Goal: Task Accomplishment & Management: Use online tool/utility

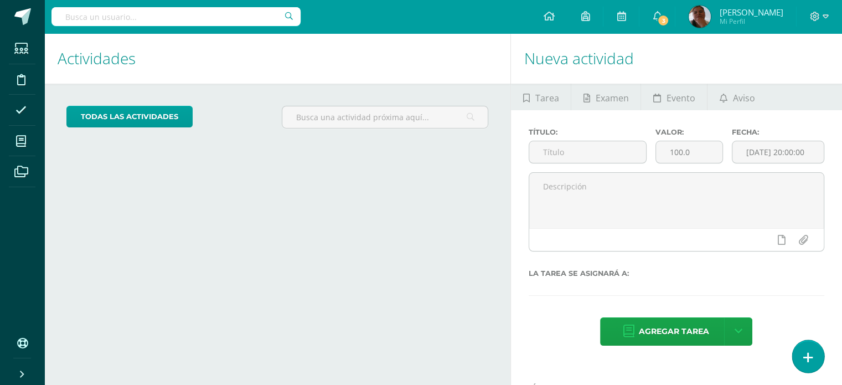
click at [811, 355] on link at bounding box center [808, 356] width 32 height 32
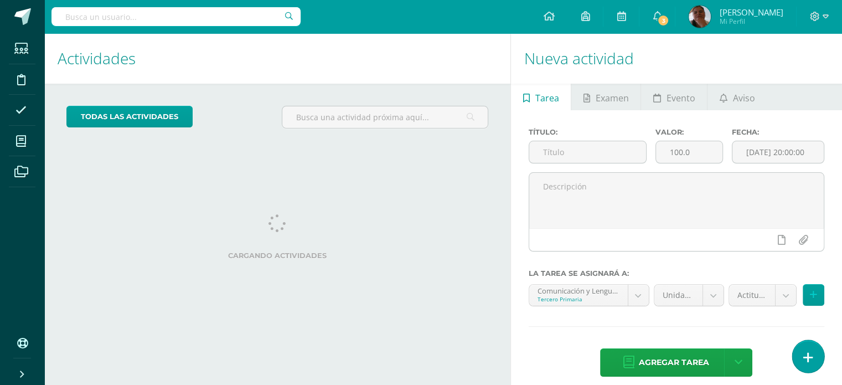
click at [802, 359] on link at bounding box center [808, 356] width 32 height 32
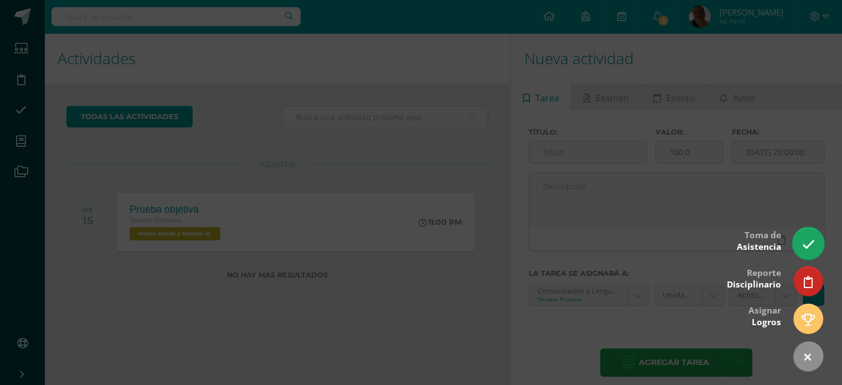
click at [804, 250] on icon at bounding box center [808, 244] width 13 height 13
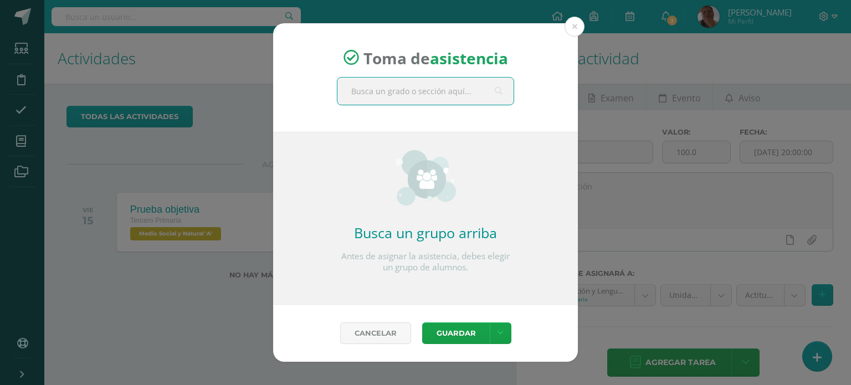
click at [408, 94] on input "text" at bounding box center [425, 91] width 176 height 27
type input "tercero"
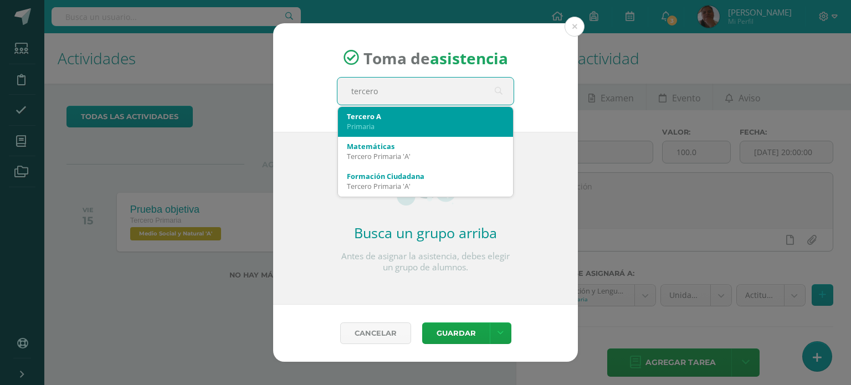
click at [386, 118] on div "Tercero A" at bounding box center [425, 116] width 157 height 10
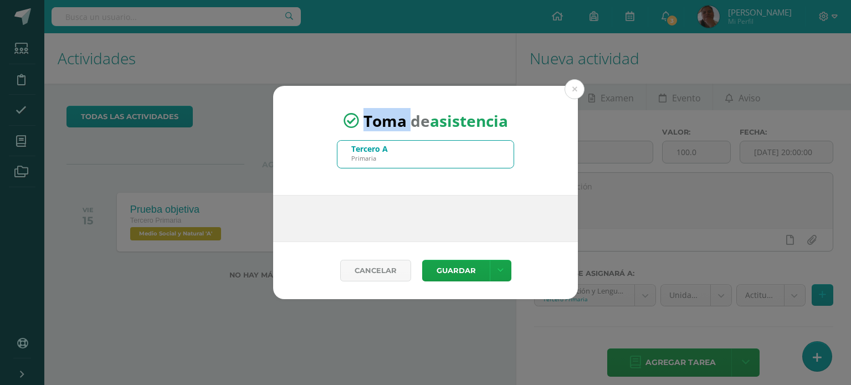
click at [386, 118] on span "Toma de asistencia" at bounding box center [435, 120] width 145 height 21
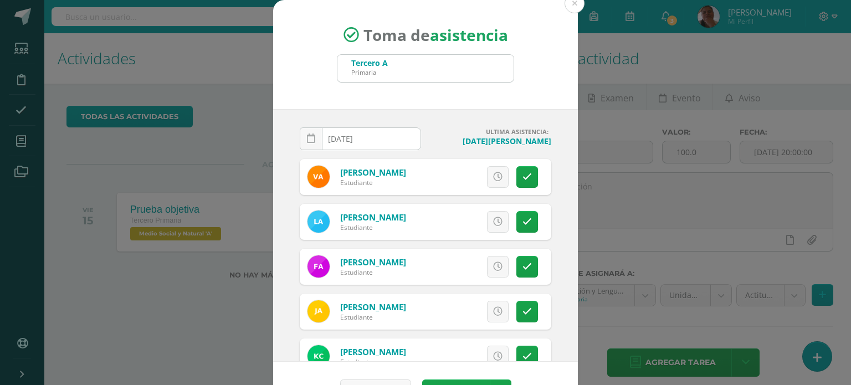
click at [363, 134] on input "[DATE]" at bounding box center [360, 139] width 120 height 22
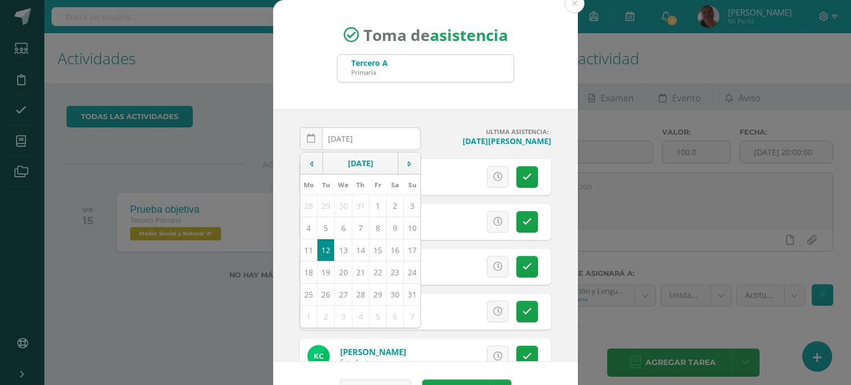
click at [324, 247] on td "12" at bounding box center [325, 250] width 17 height 22
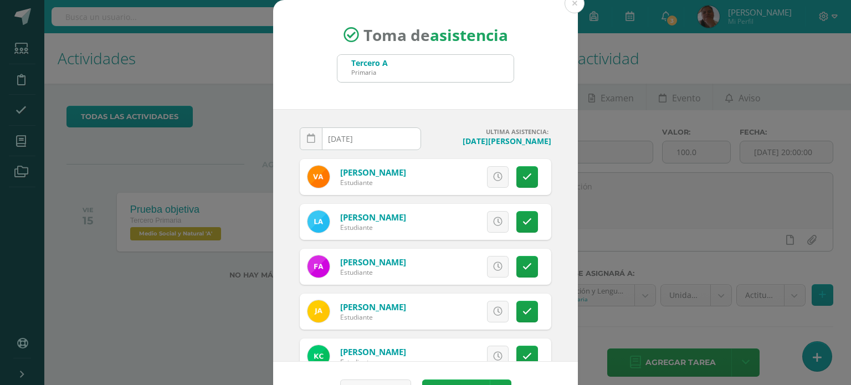
scroll to position [33, 0]
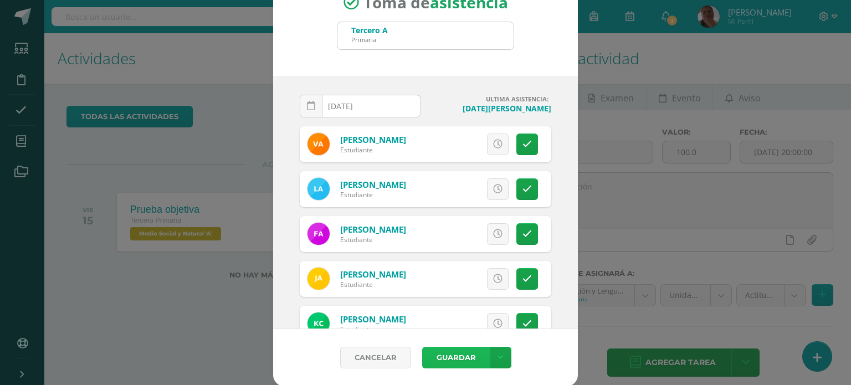
click at [455, 356] on button "Guardar" at bounding box center [456, 358] width 68 height 22
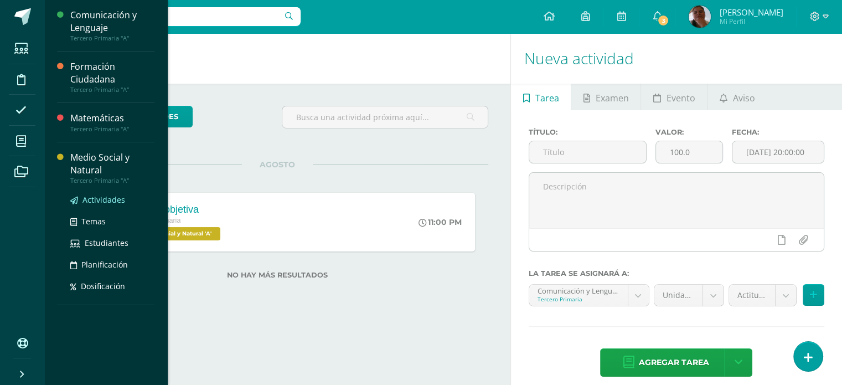
click at [105, 200] on span "Actividades" at bounding box center [104, 199] width 43 height 11
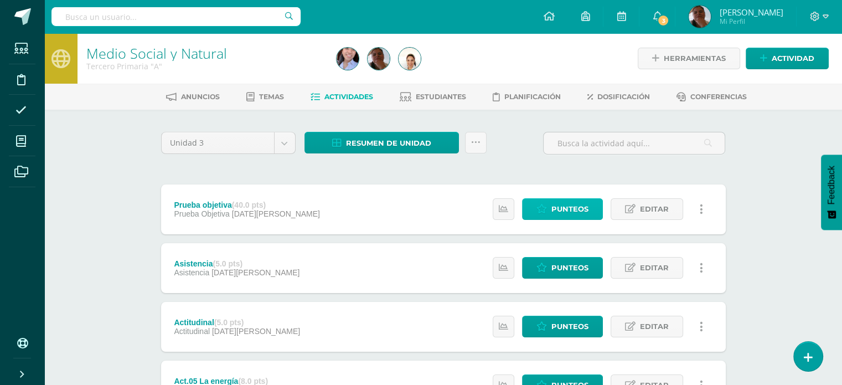
click at [561, 210] on span "Punteos" at bounding box center [569, 209] width 37 height 20
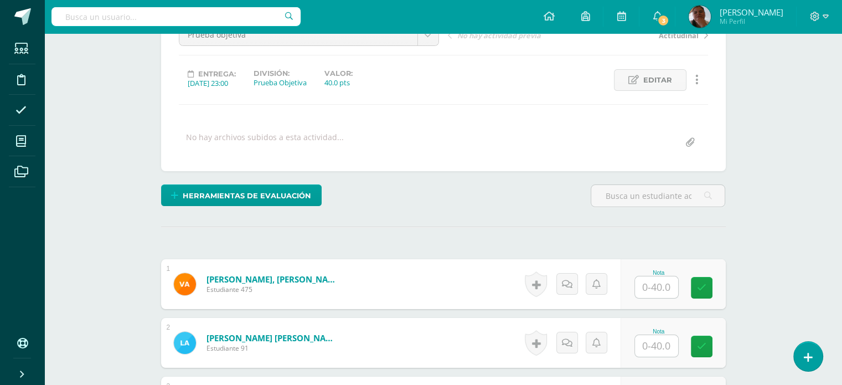
scroll to position [126, 0]
click at [658, 298] on div "Nota" at bounding box center [673, 284] width 105 height 50
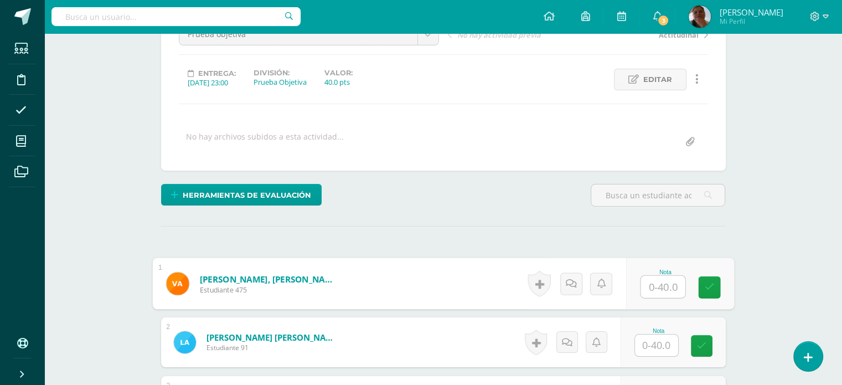
click at [656, 287] on input "text" at bounding box center [663, 287] width 44 height 22
type input "30"
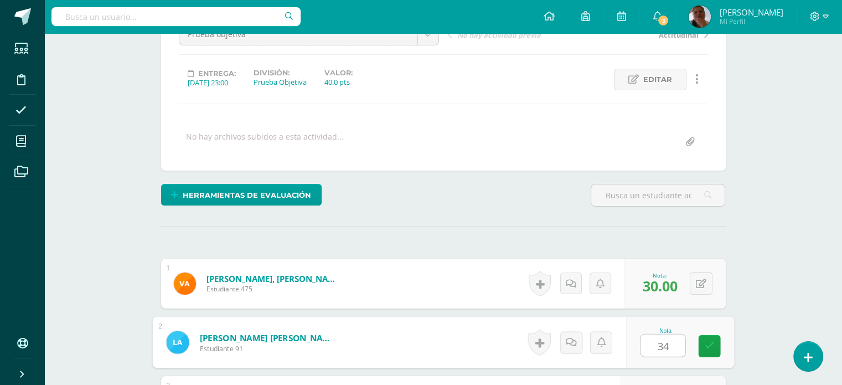
type input "34"
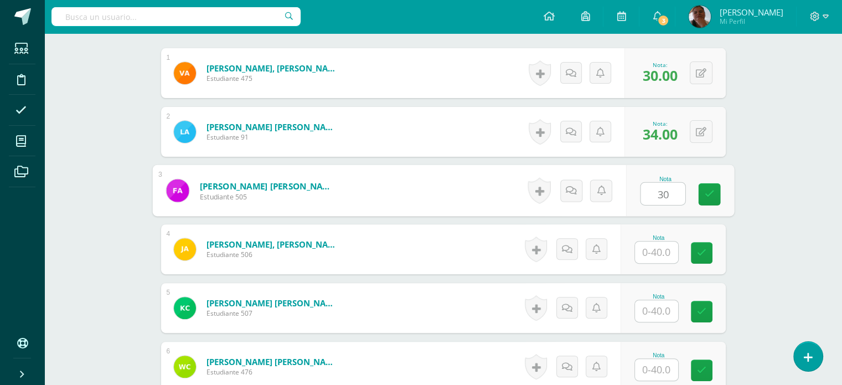
type input "30"
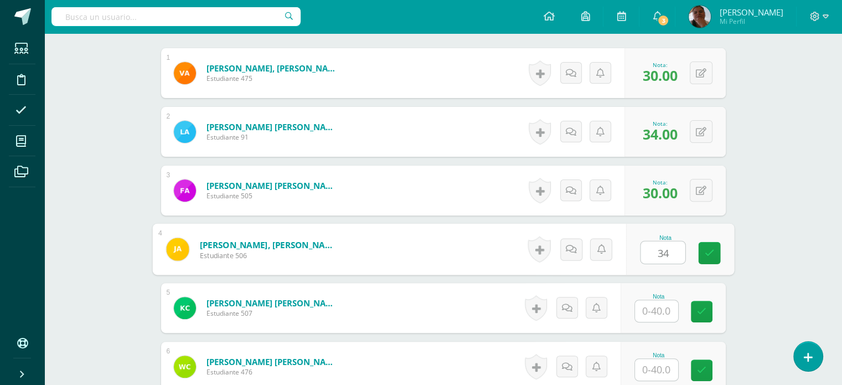
type input "34"
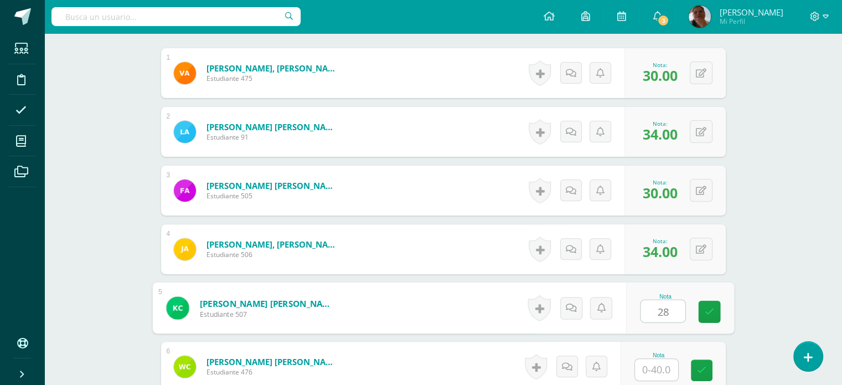
type input "28"
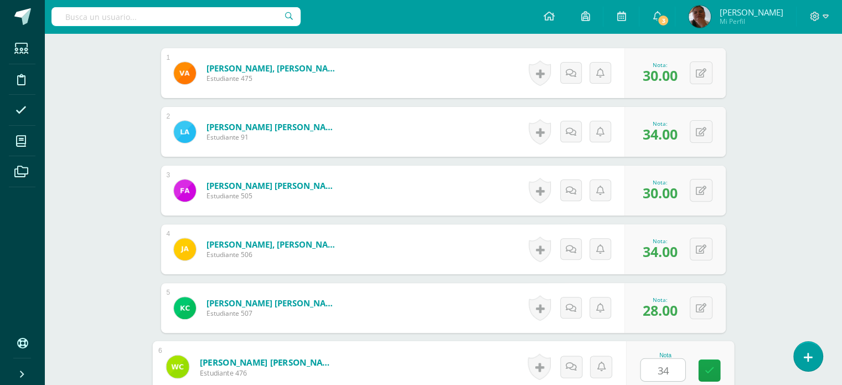
type input "34"
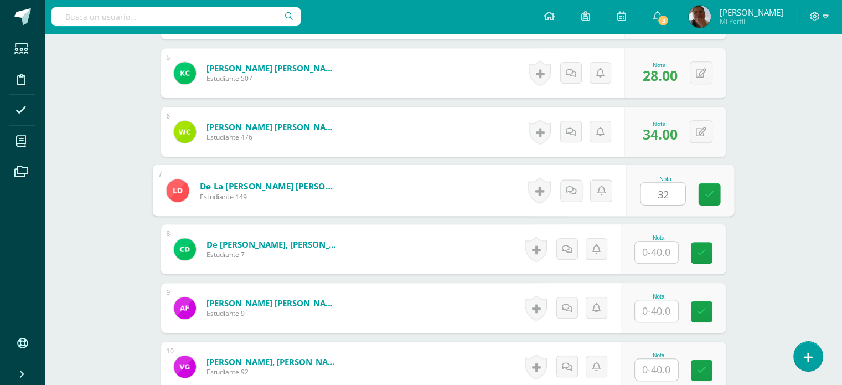
type input "32"
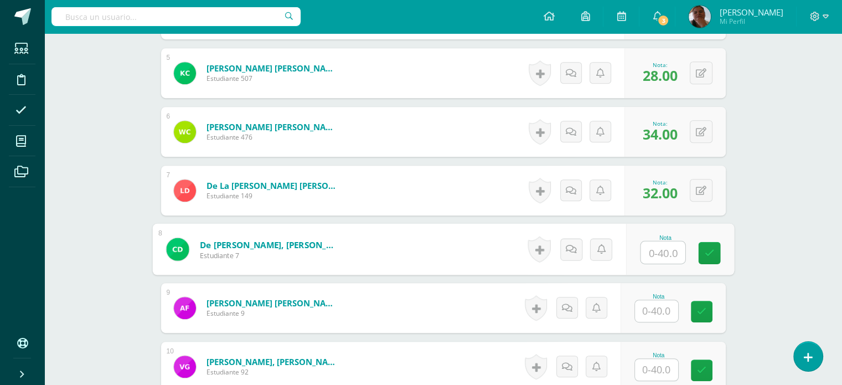
type input "2"
type input "38"
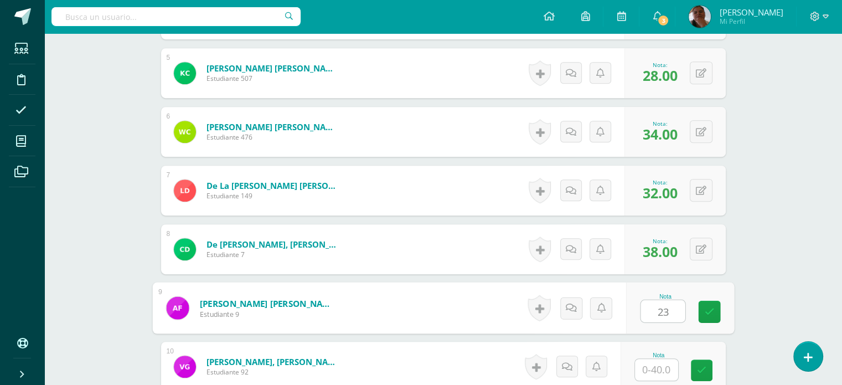
type input "23"
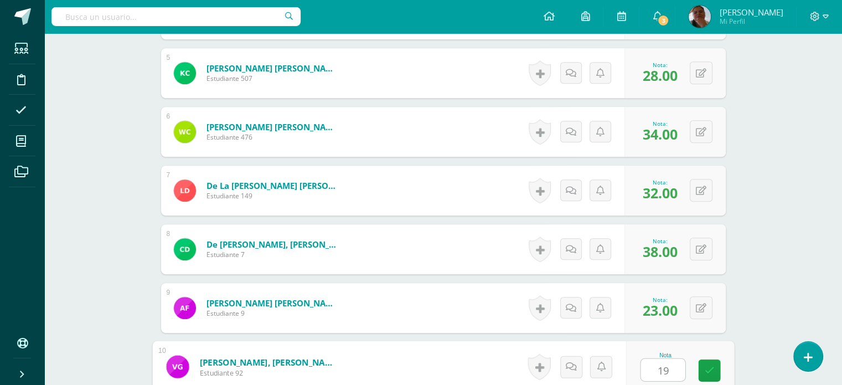
type input "19"
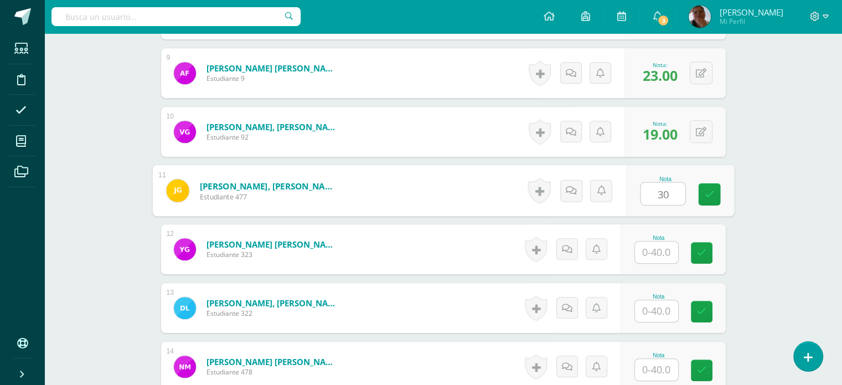
type input "30"
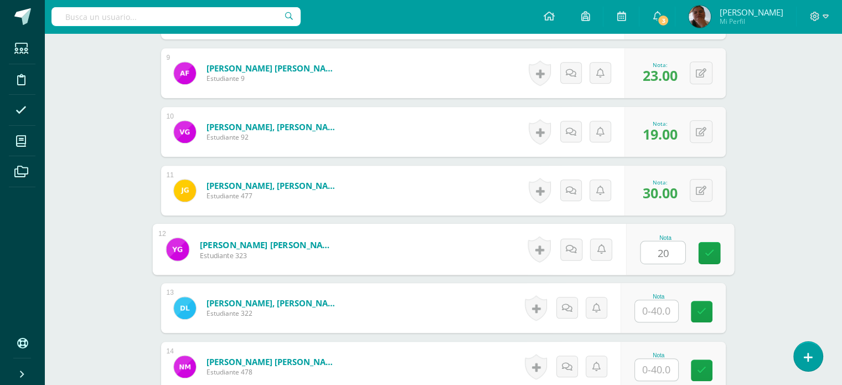
type input "20"
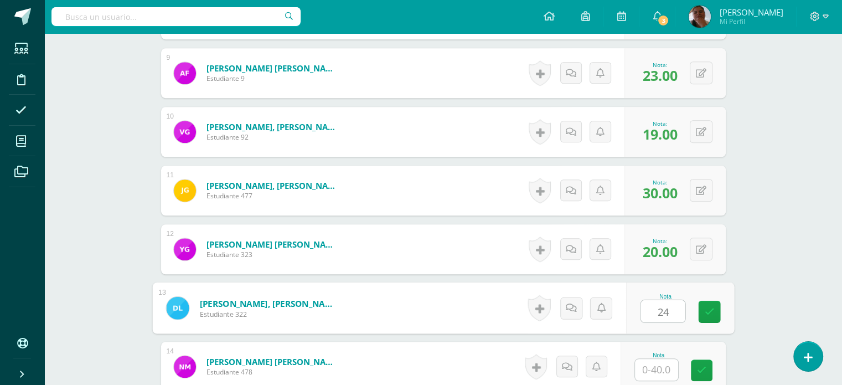
type input "24"
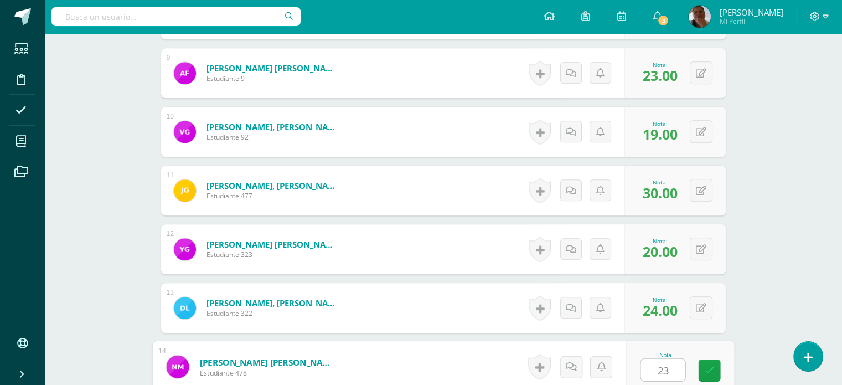
type input "23"
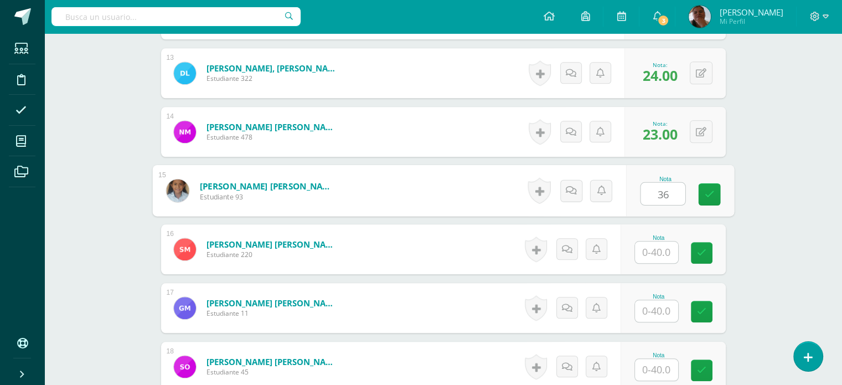
type input "36"
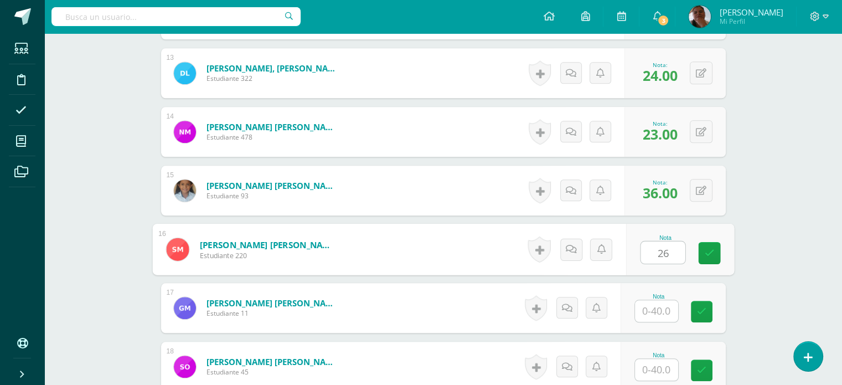
type input "26"
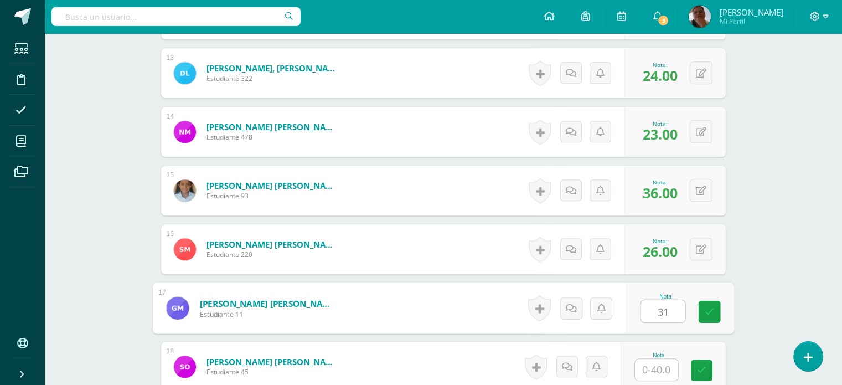
type input "31"
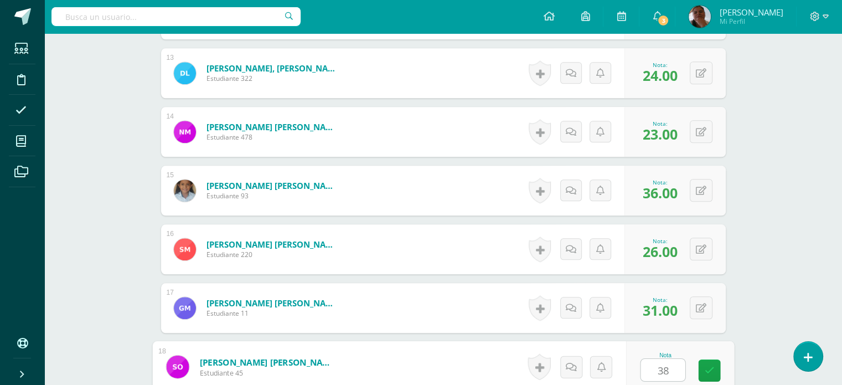
type input "38"
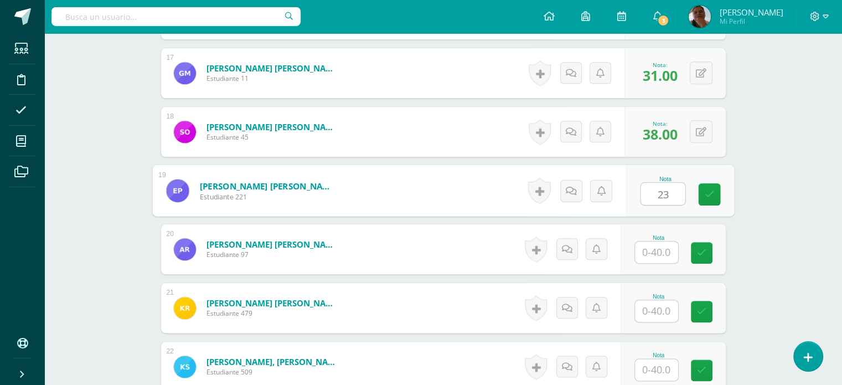
type input "23"
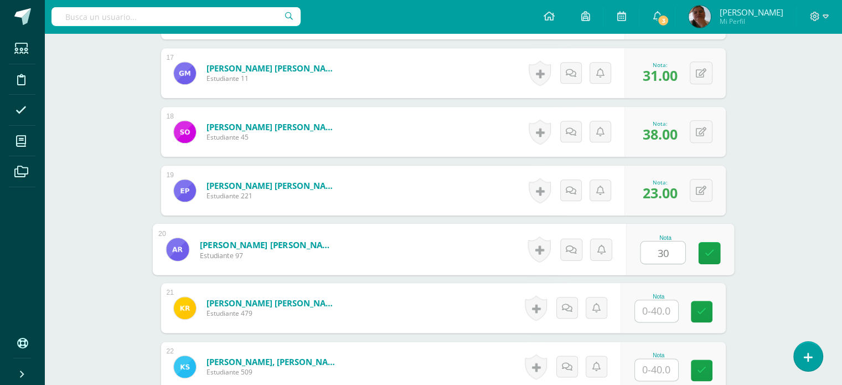
type input "30"
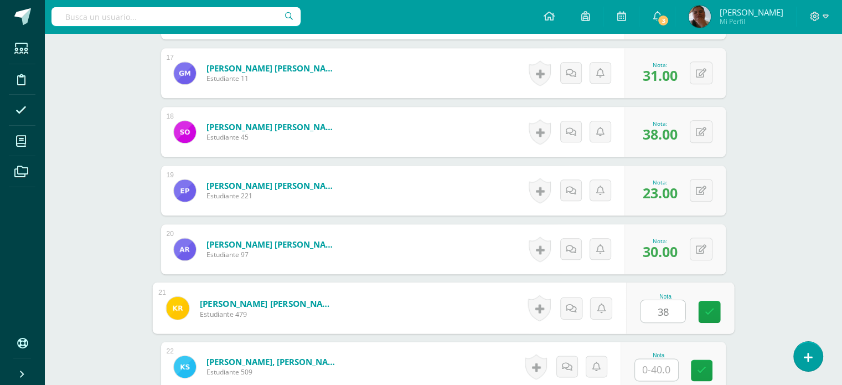
type input "38"
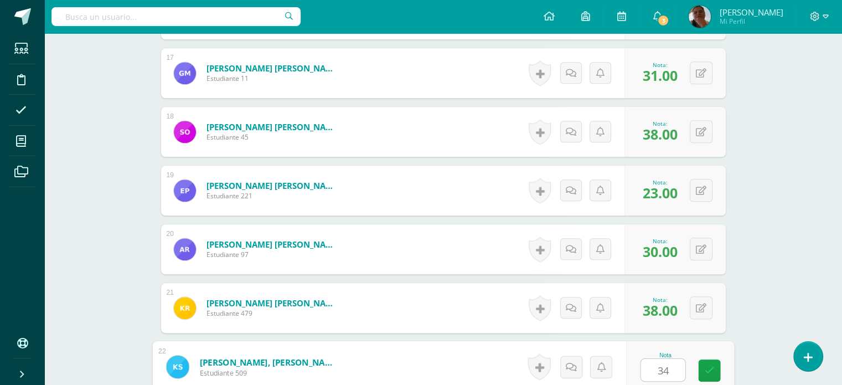
type input "34"
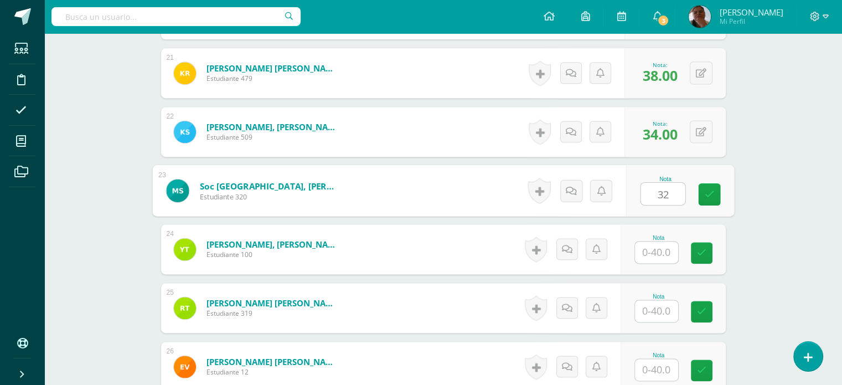
type input "32"
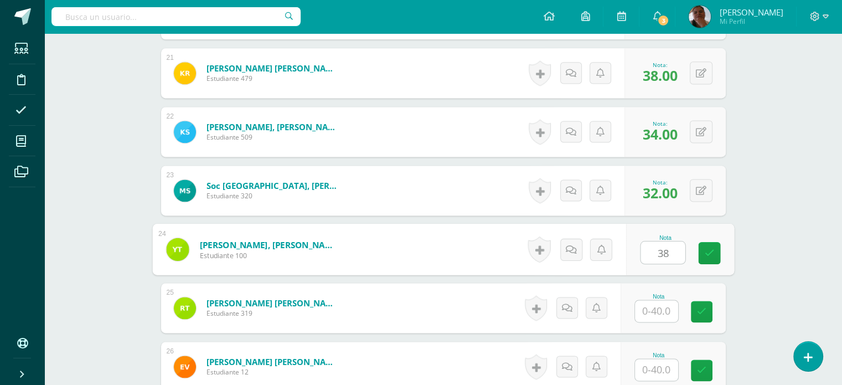
type input "38"
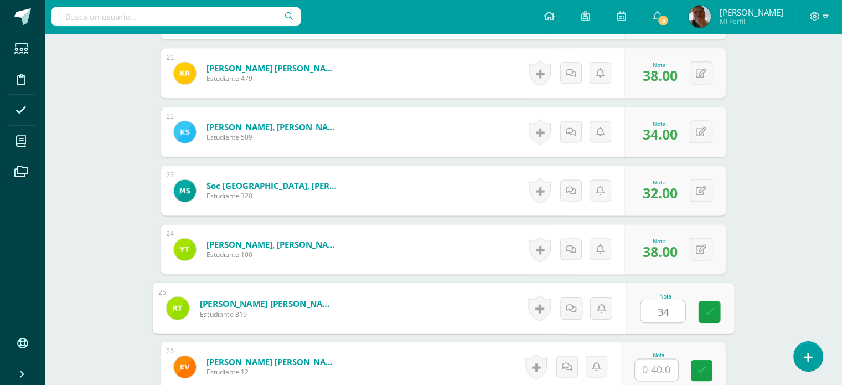
type input "34"
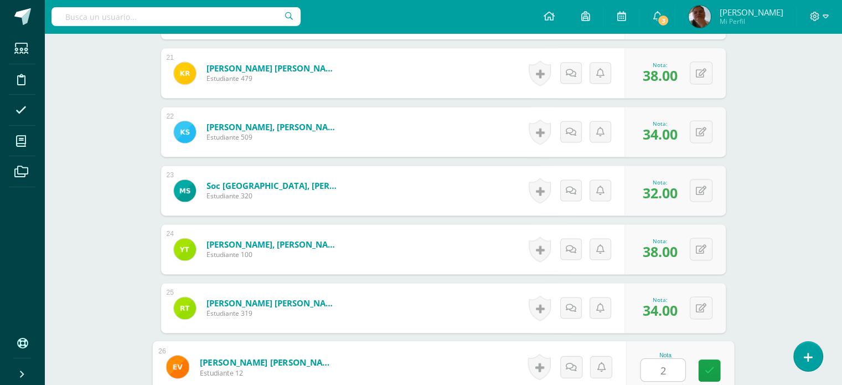
type input "25"
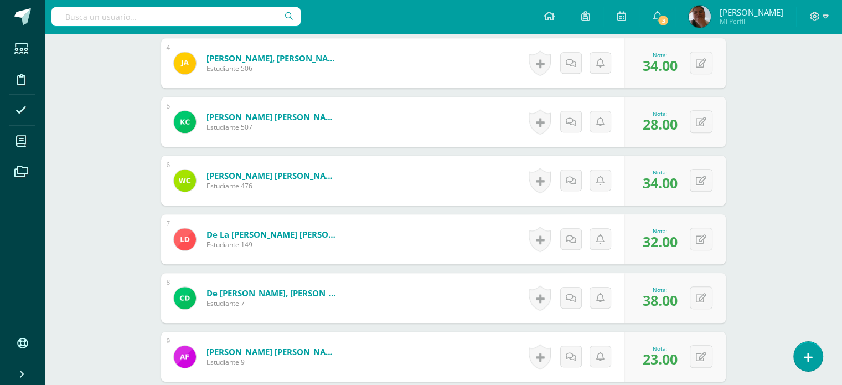
scroll to position [0, 0]
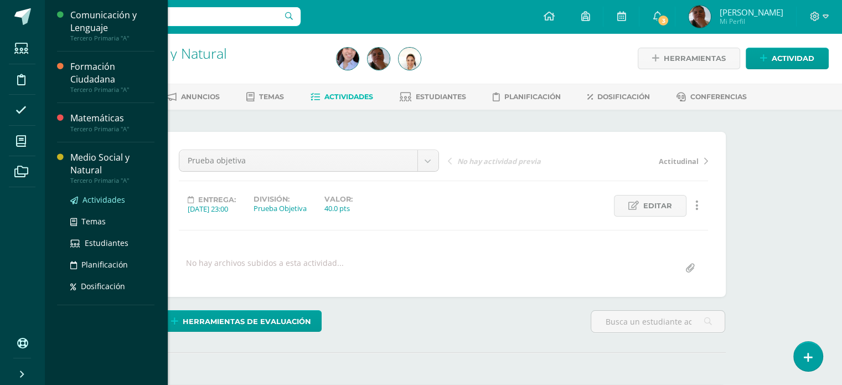
click at [111, 198] on span "Actividades" at bounding box center [104, 199] width 43 height 11
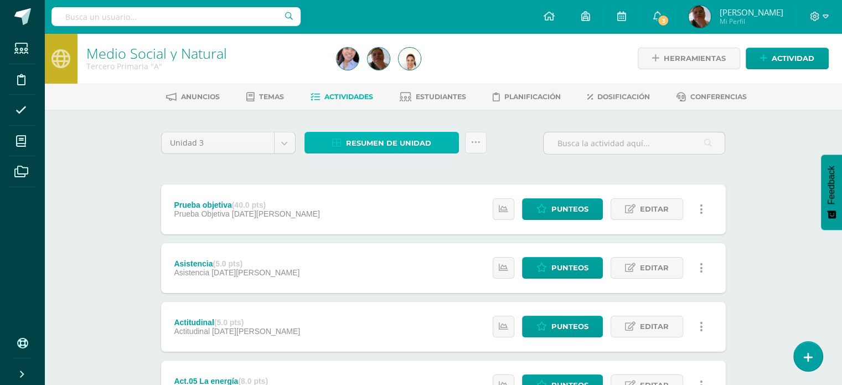
click at [383, 137] on span "Resumen de unidad" at bounding box center [388, 143] width 85 height 20
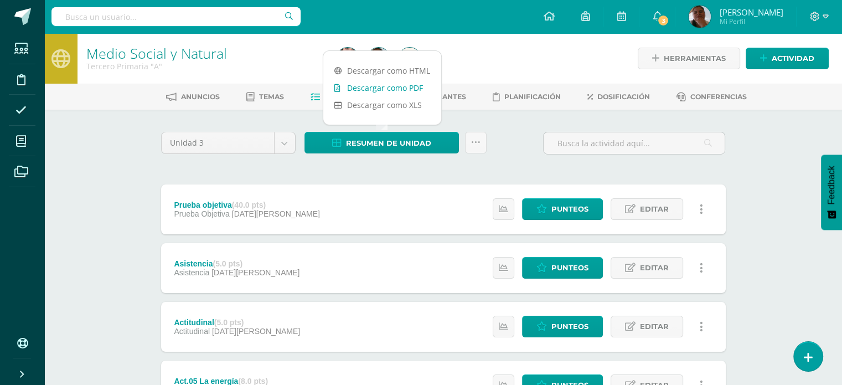
click at [401, 90] on link "Descargar como PDF" at bounding box center [382, 87] width 118 height 17
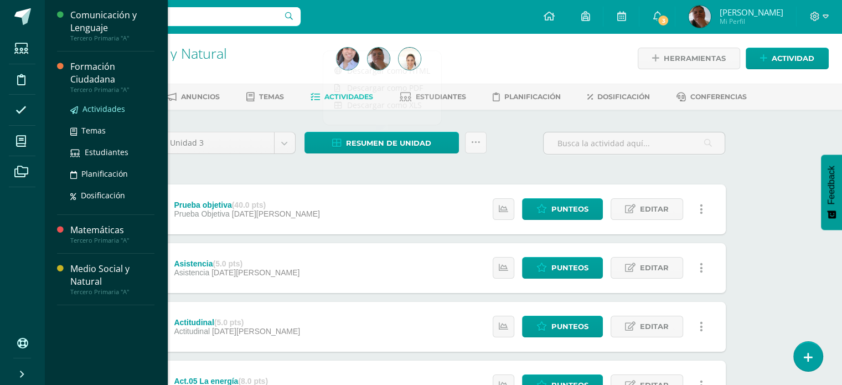
click at [106, 111] on span "Actividades" at bounding box center [104, 109] width 43 height 11
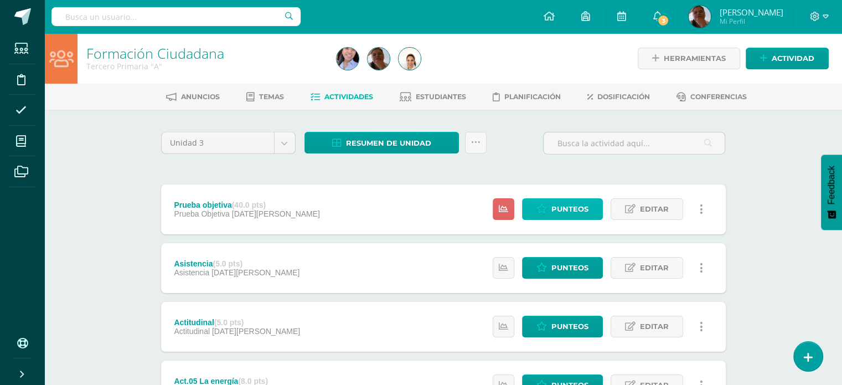
click at [553, 209] on span "Punteos" at bounding box center [569, 209] width 37 height 20
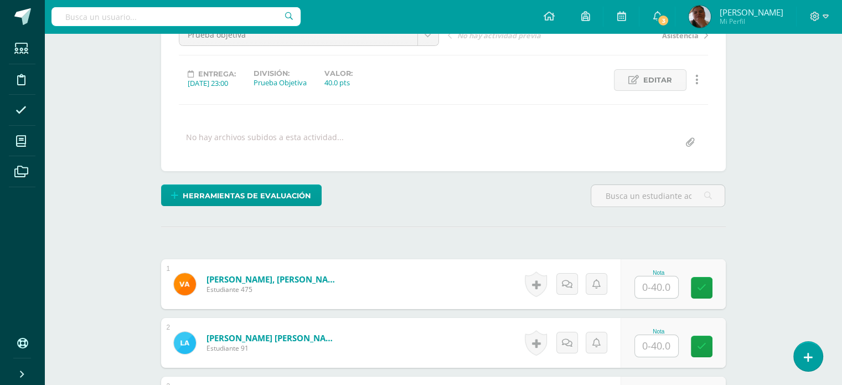
scroll to position [126, 0]
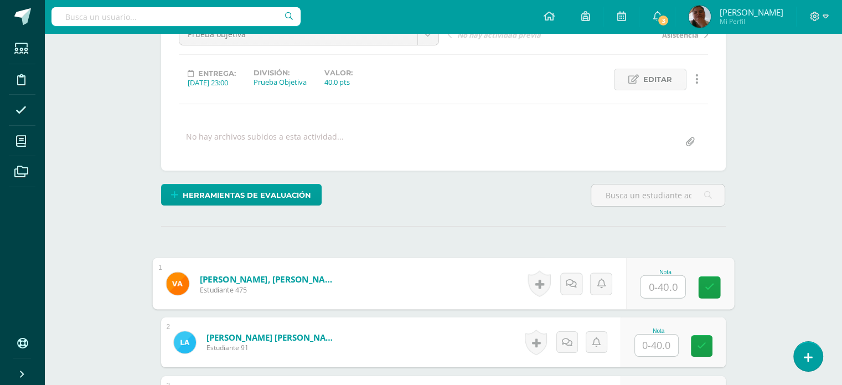
click at [672, 290] on input "text" at bounding box center [663, 287] width 44 height 22
type input "30"
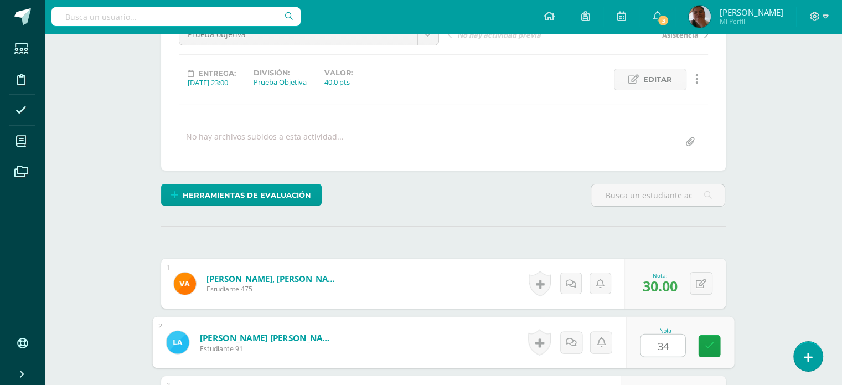
type input "34"
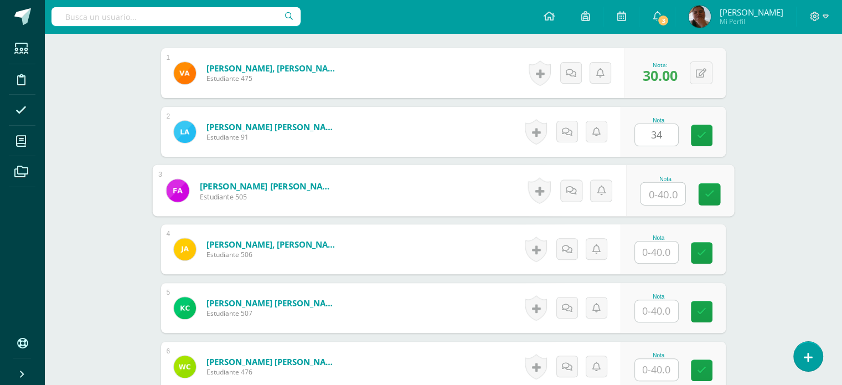
scroll to position [337, 0]
type input "30"
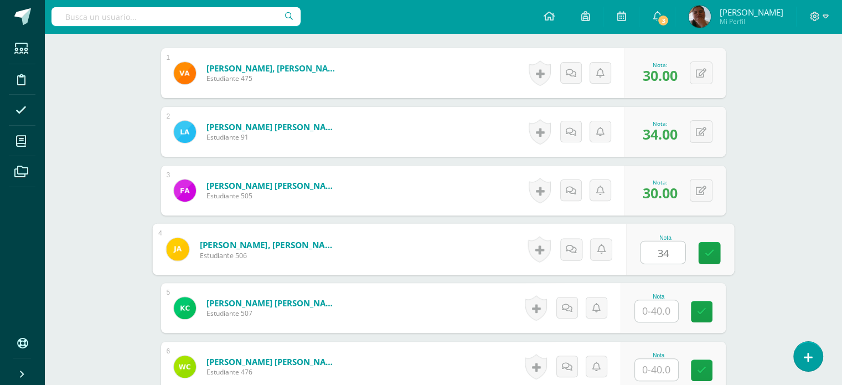
type input "34"
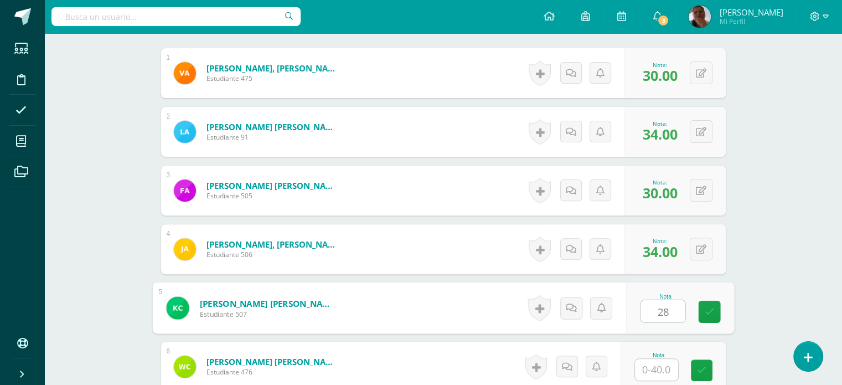
type input "28"
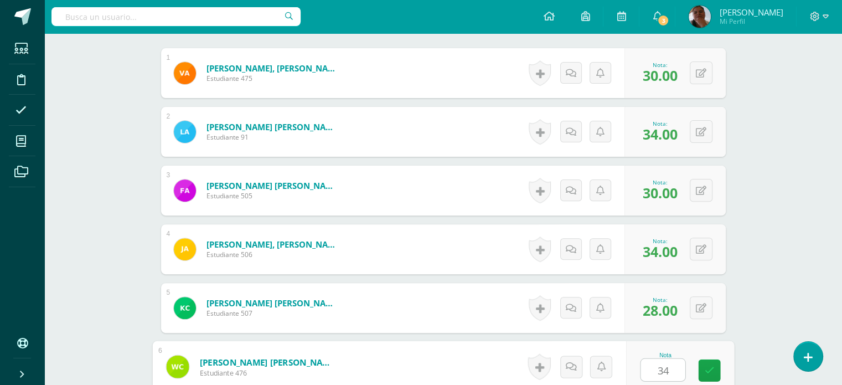
type input "34"
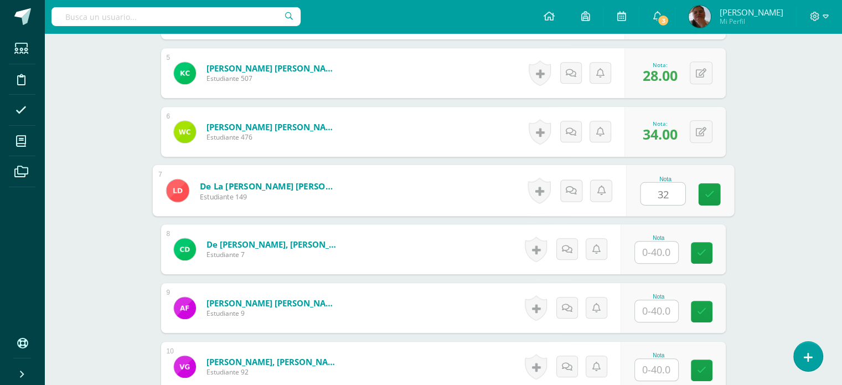
type input "32"
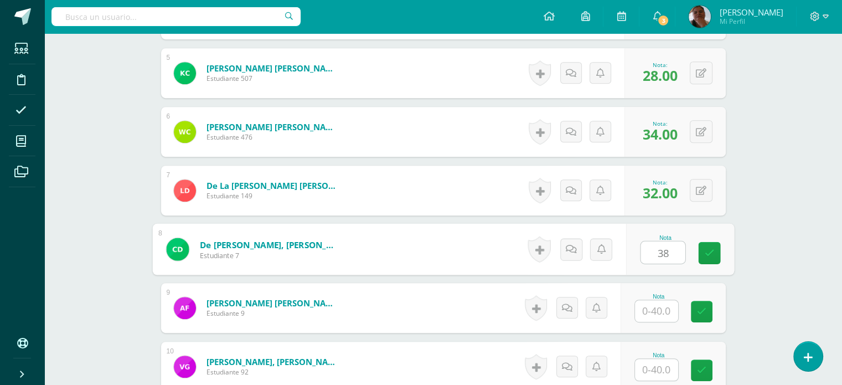
type input "38"
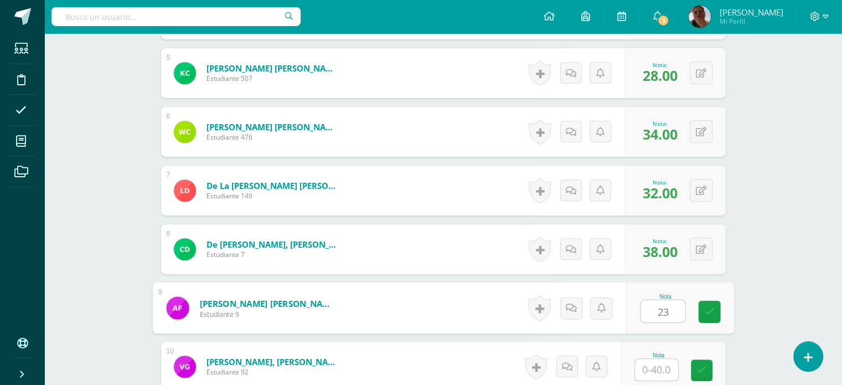
type input "23"
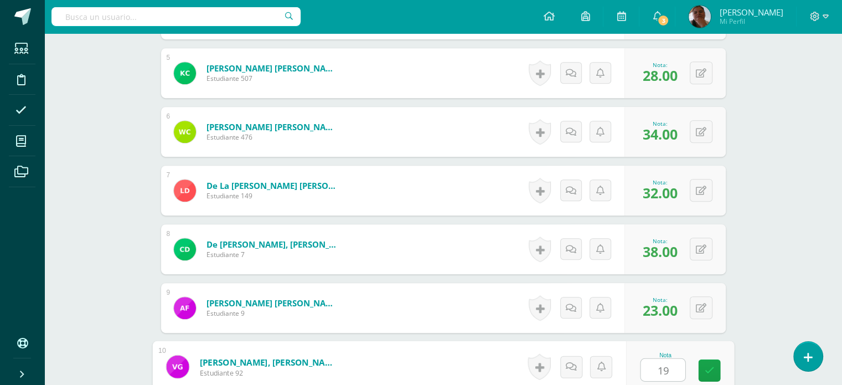
type input "19"
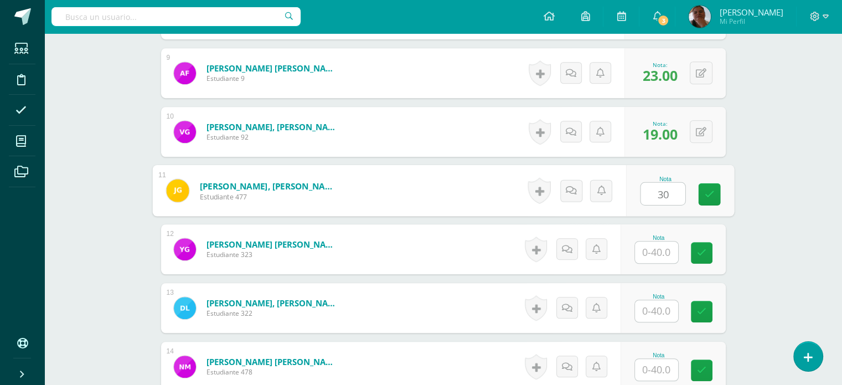
type input "30"
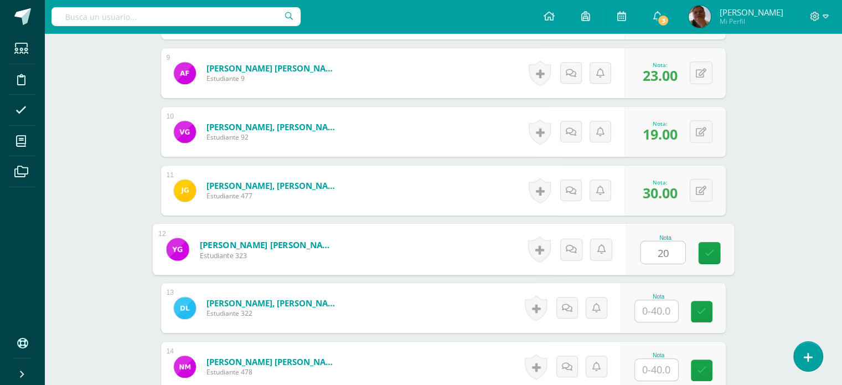
type input "20"
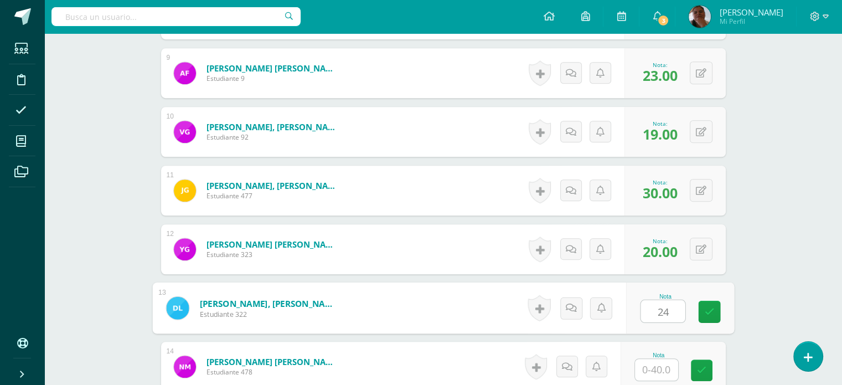
type input "24"
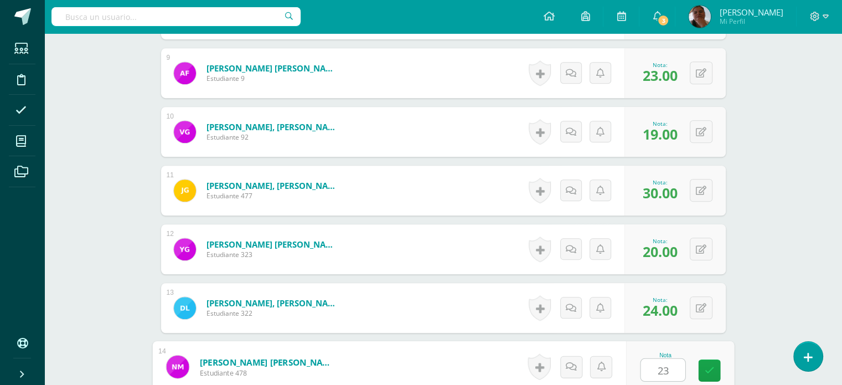
type input "23"
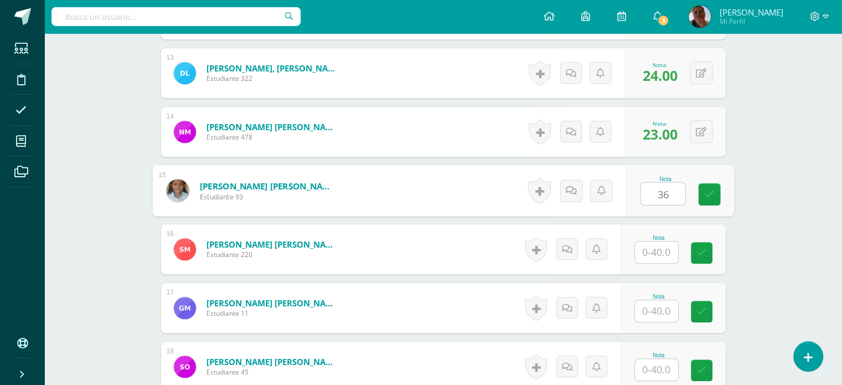
type input "36"
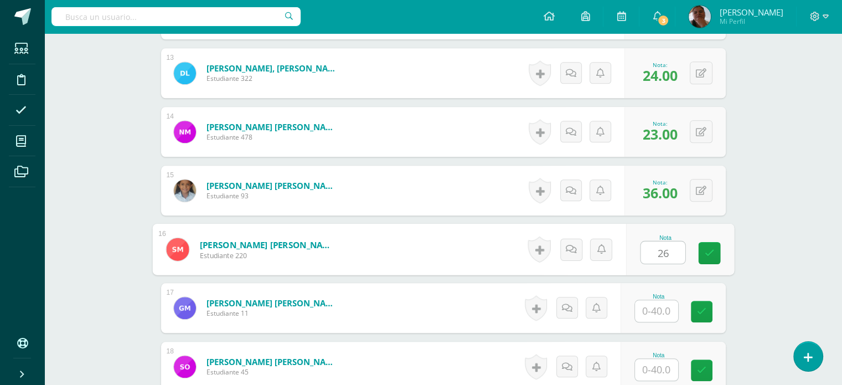
type input "26"
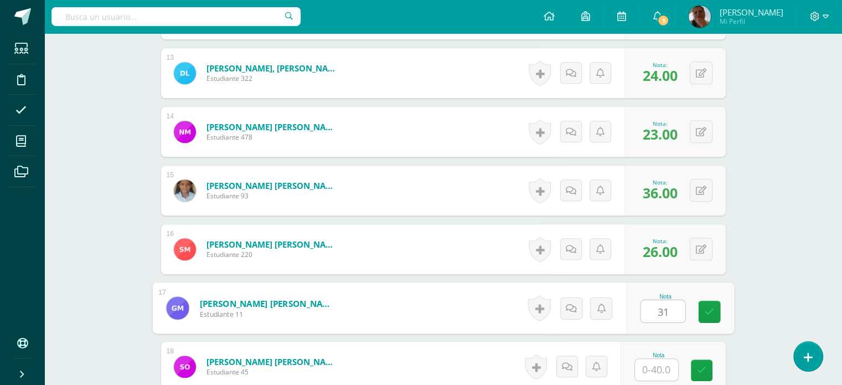
type input "31"
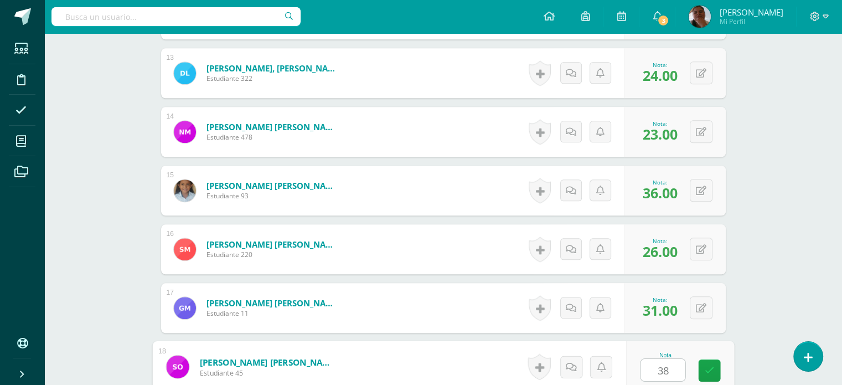
type input "38"
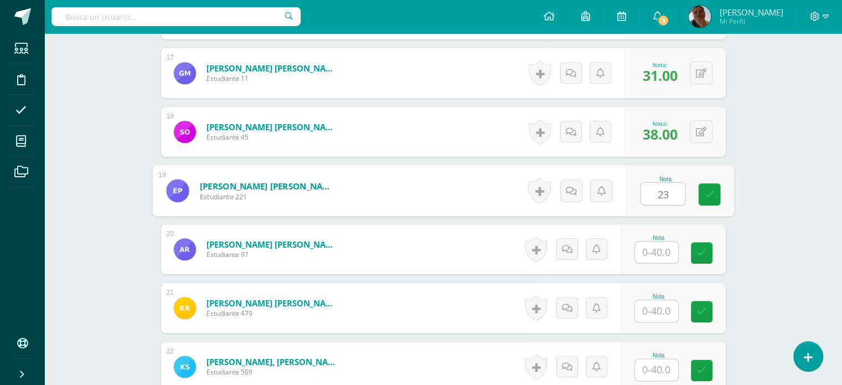
type input "23"
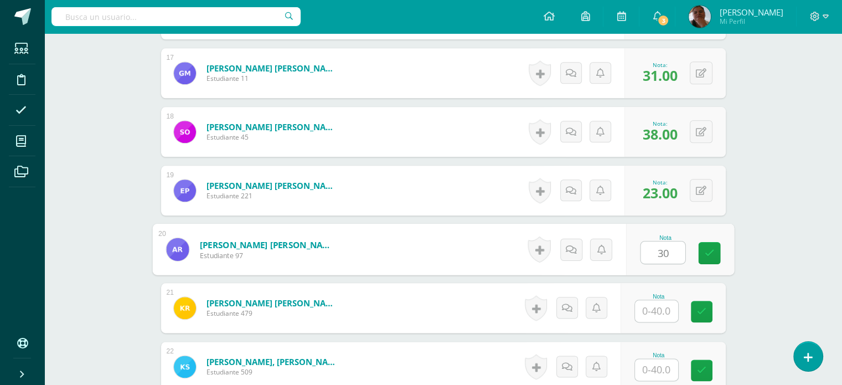
type input "30"
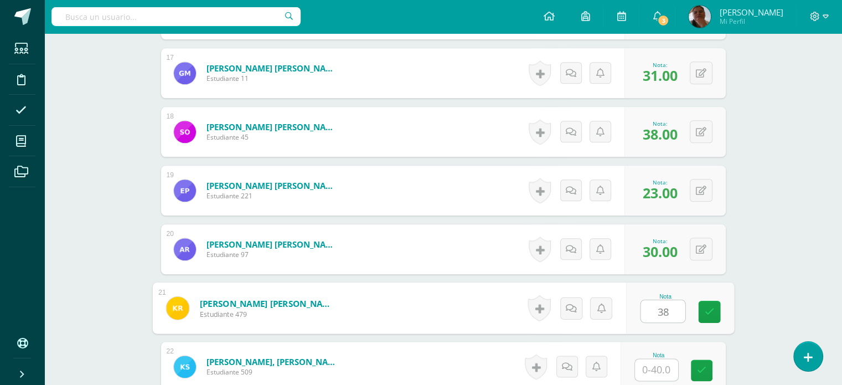
type input "38"
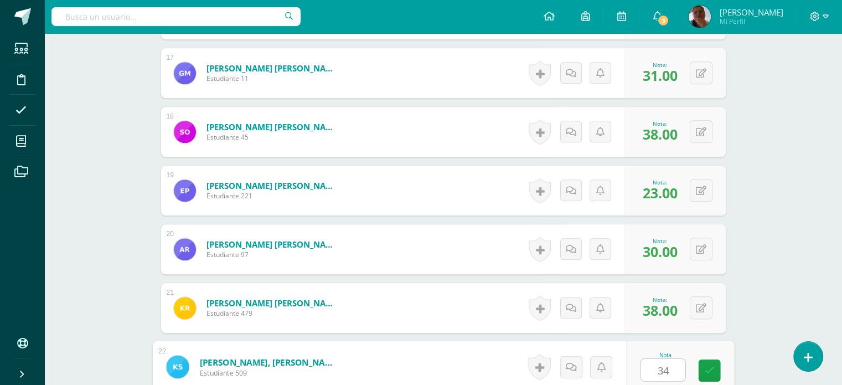
type input "34"
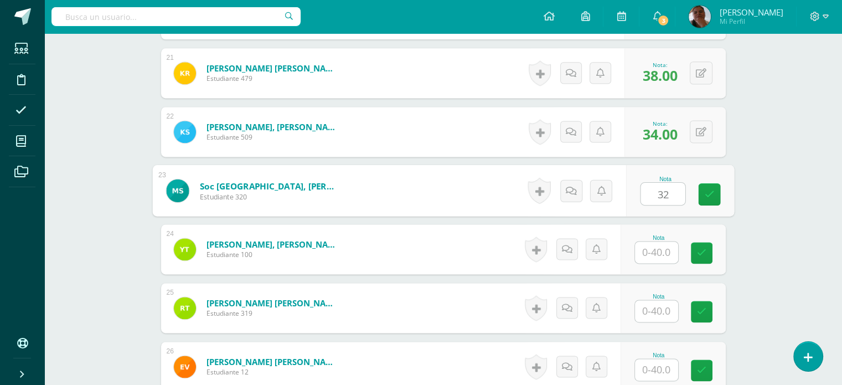
type input "32"
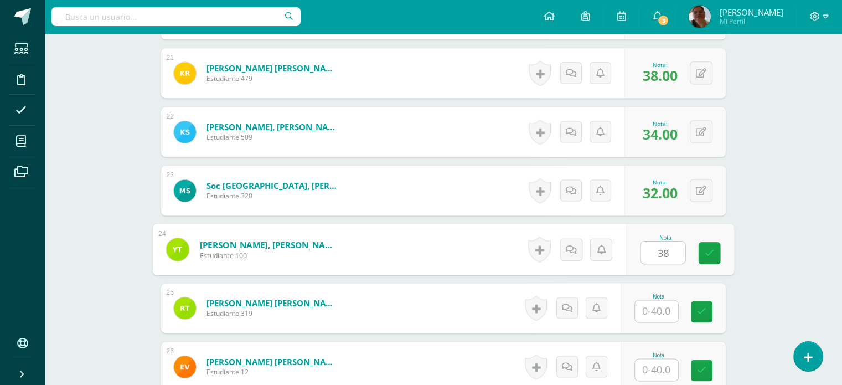
type input "38"
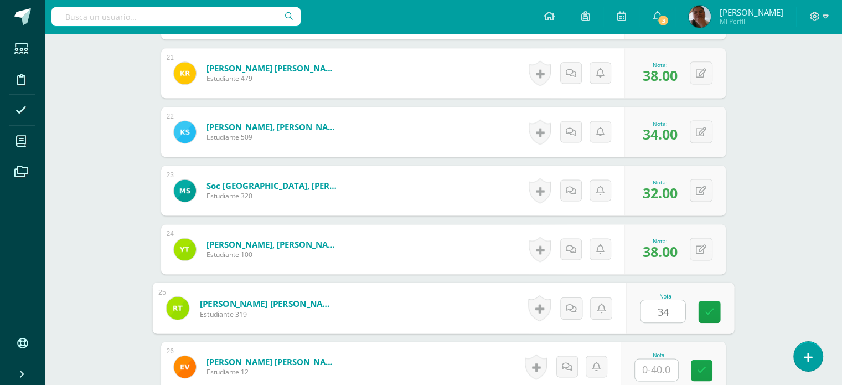
type input "34"
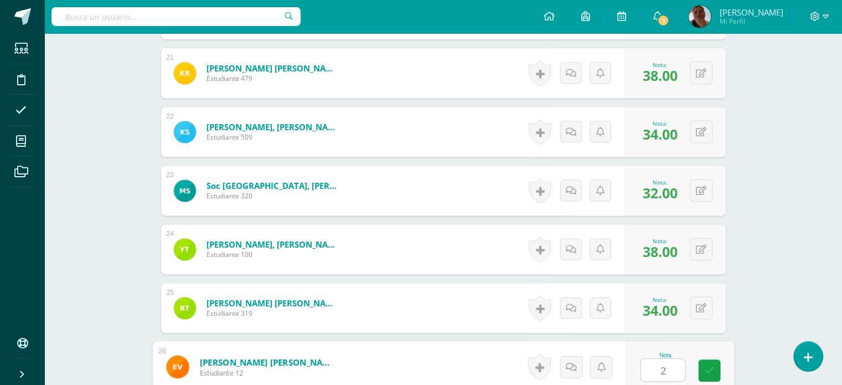
type input "25"
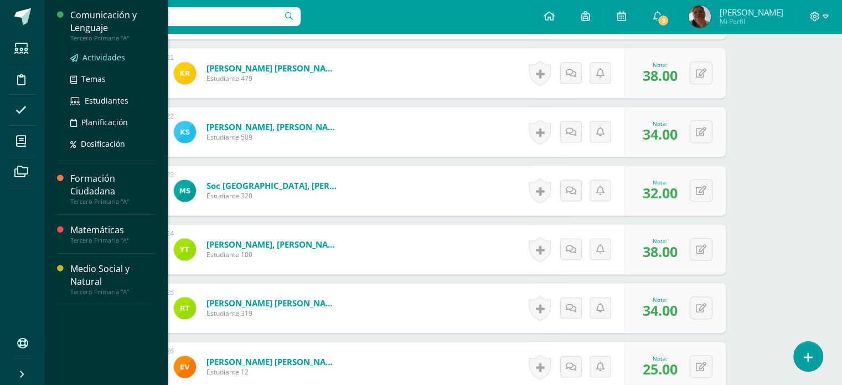
click at [115, 61] on span "Actividades" at bounding box center [104, 57] width 43 height 11
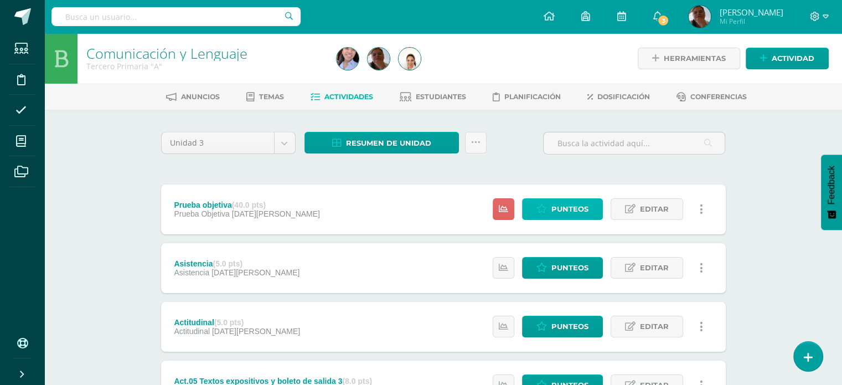
click at [562, 207] on span "Punteos" at bounding box center [569, 209] width 37 height 20
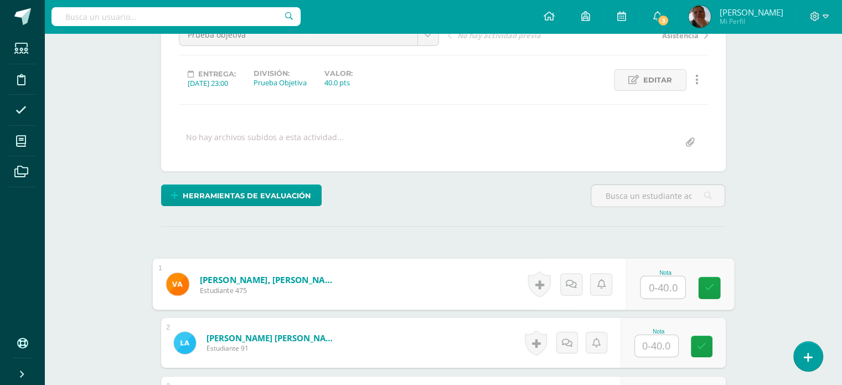
scroll to position [126, 0]
click at [659, 285] on input "text" at bounding box center [663, 287] width 44 height 22
type input "34"
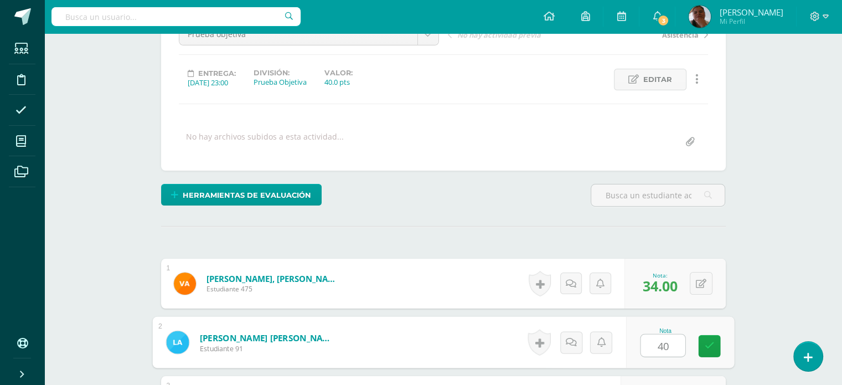
type input "40"
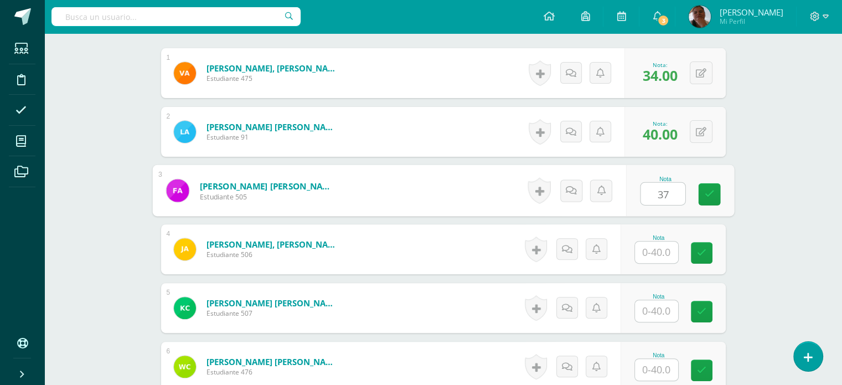
scroll to position [337, 0]
type input "37"
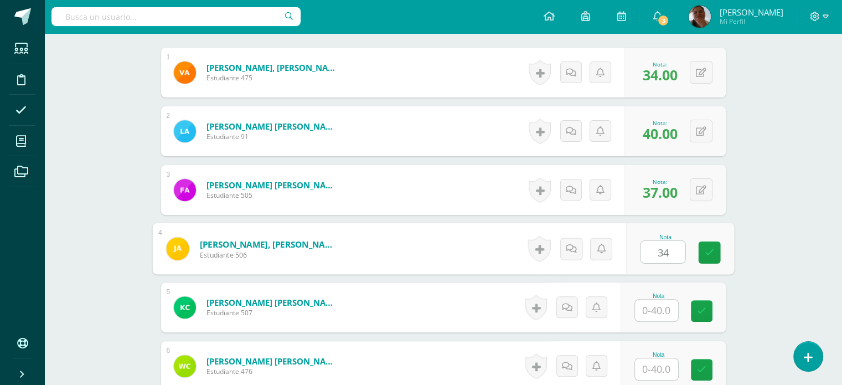
type input "34"
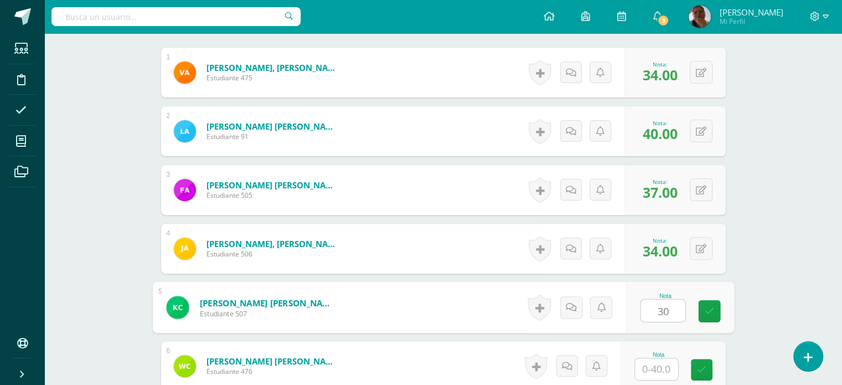
type input "30"
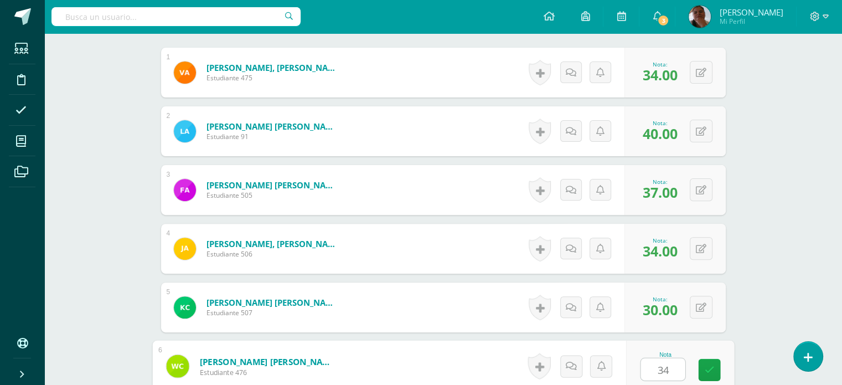
type input "34"
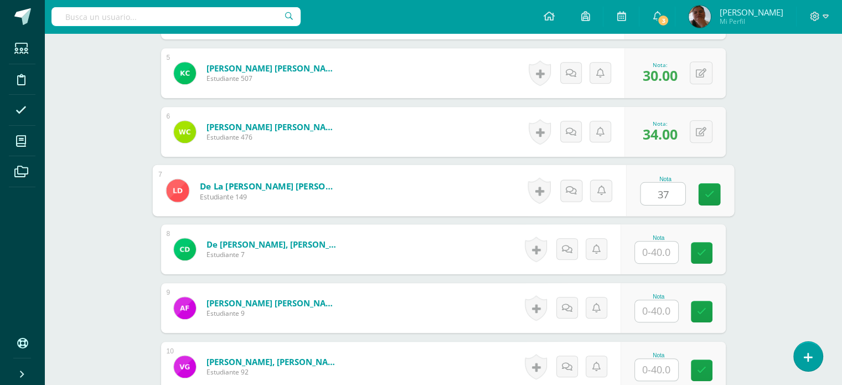
type input "37"
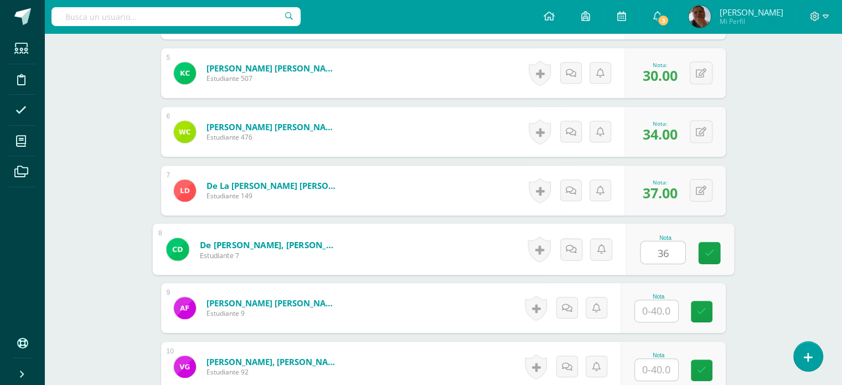
type input "36"
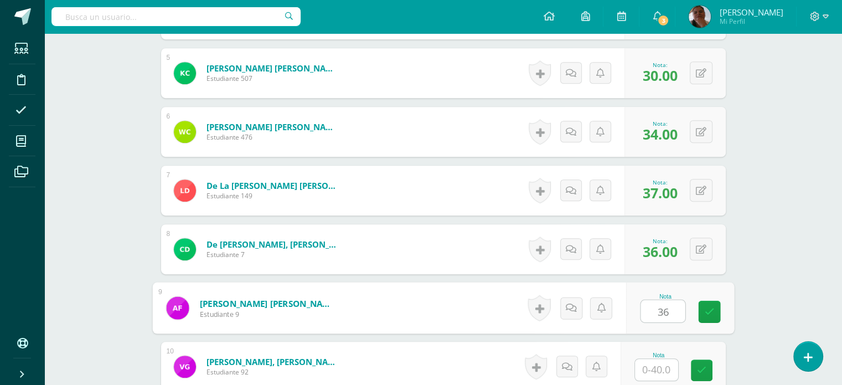
type input "36"
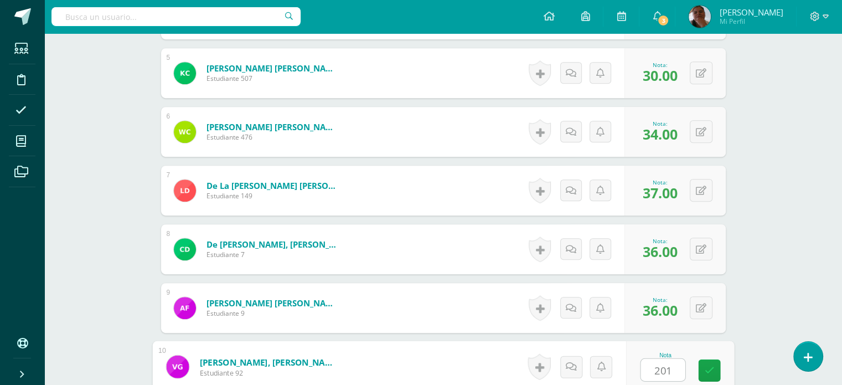
scroll to position [806, 0]
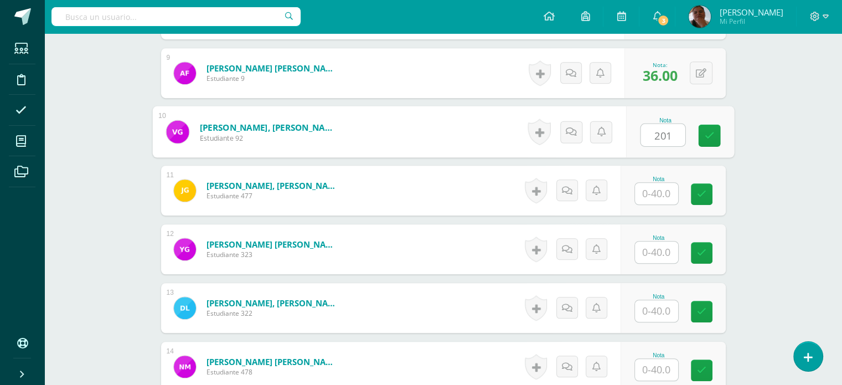
type input "0"
type input "20"
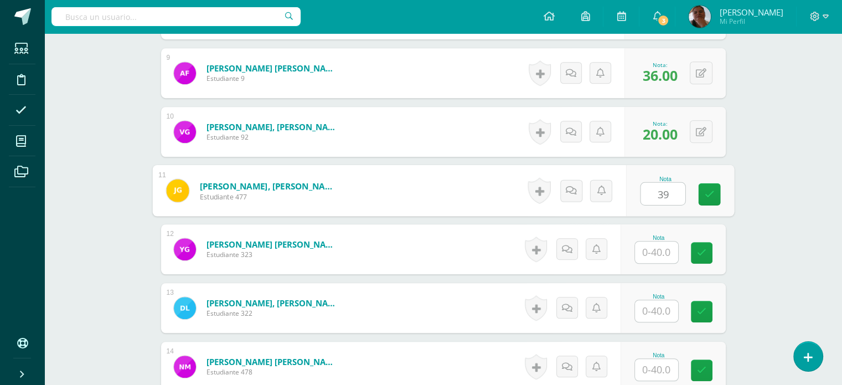
type input "39"
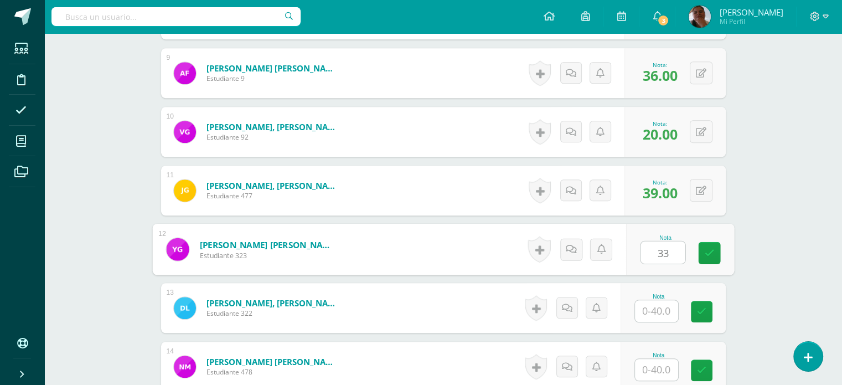
type input "33"
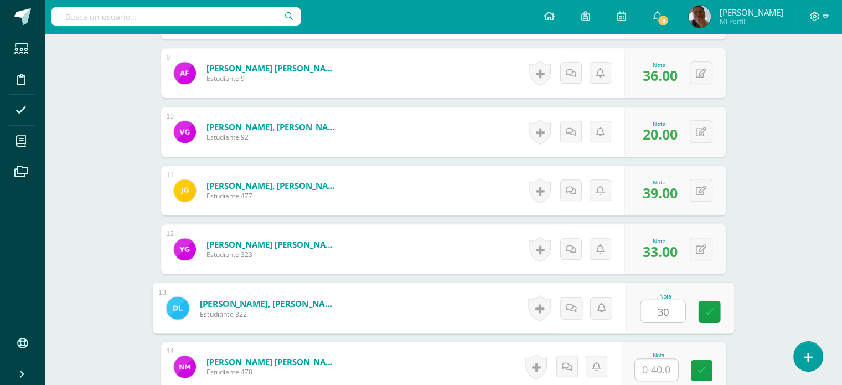
type input "30"
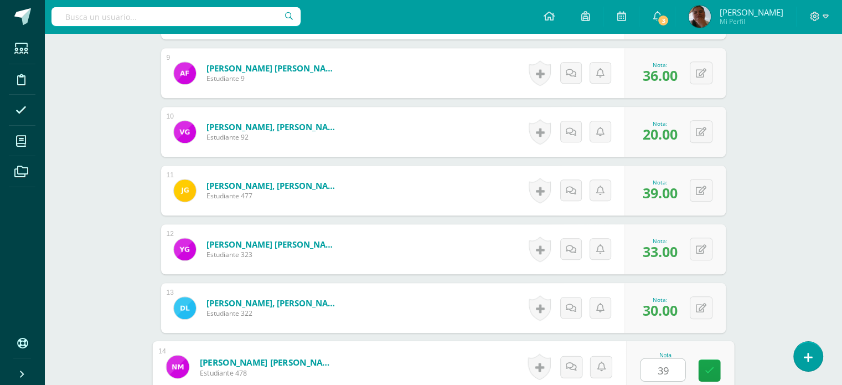
type input "39"
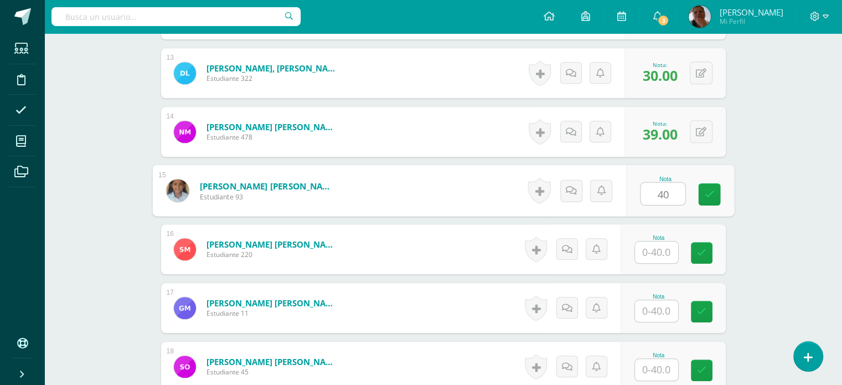
type input "40"
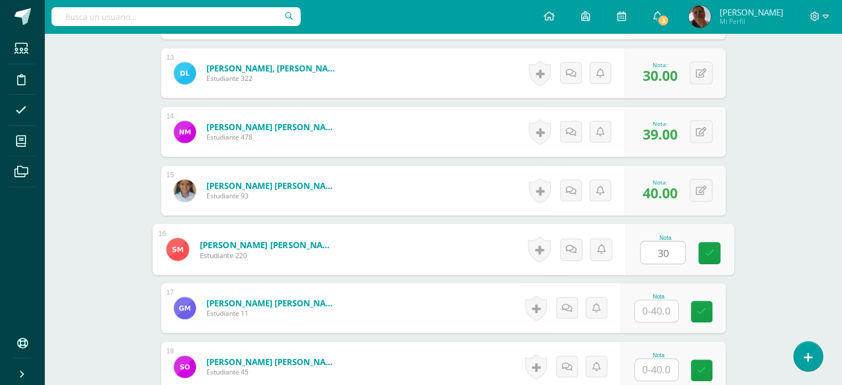
type input "30"
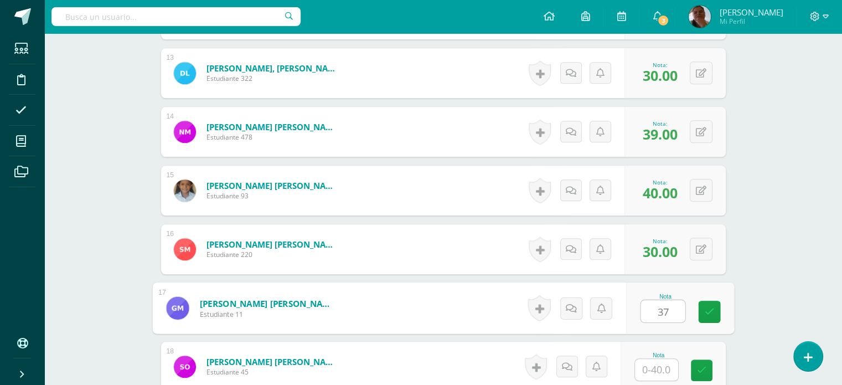
type input "37"
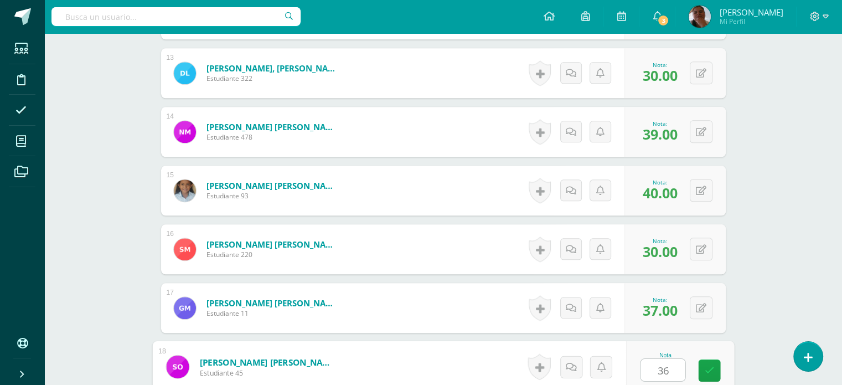
type input "36"
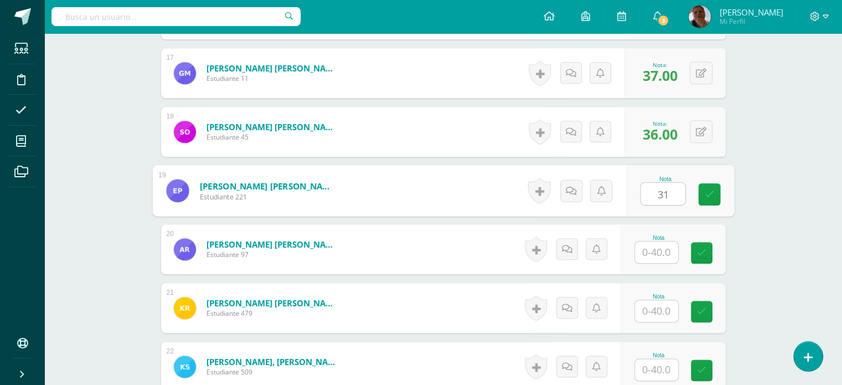
type input "31"
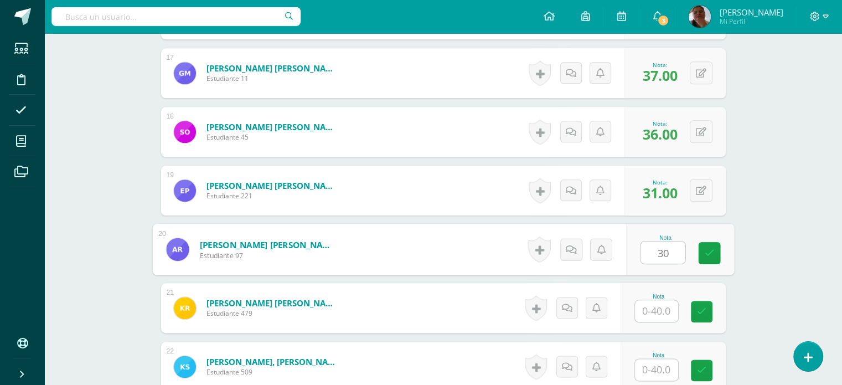
type input "30"
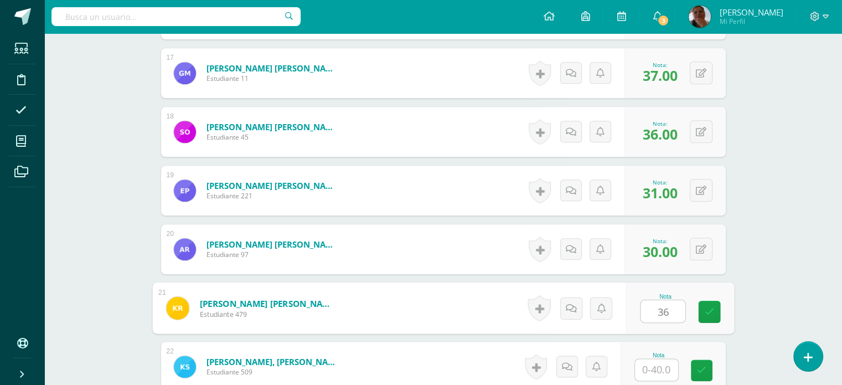
type input "36"
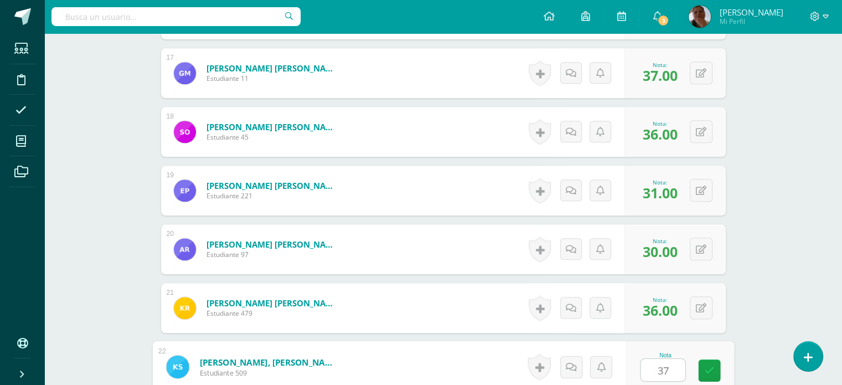
type input "37"
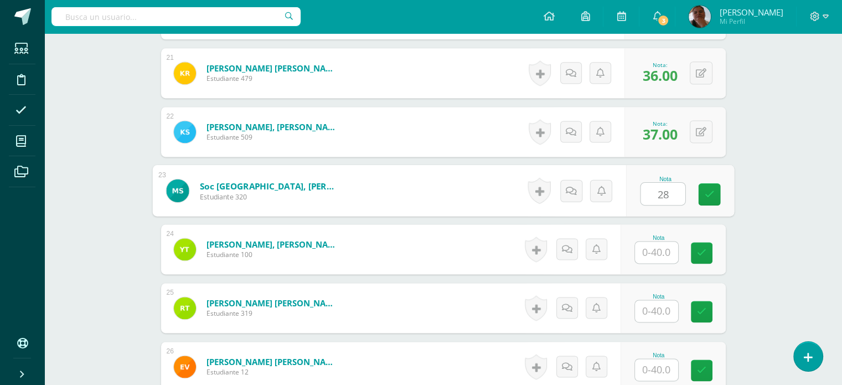
type input "28"
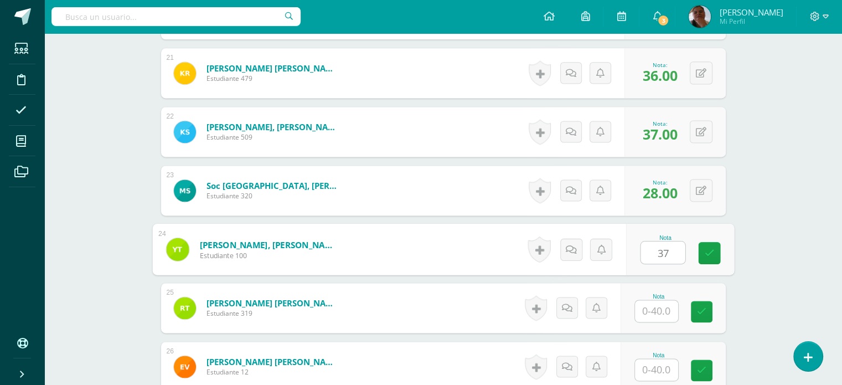
type input "37"
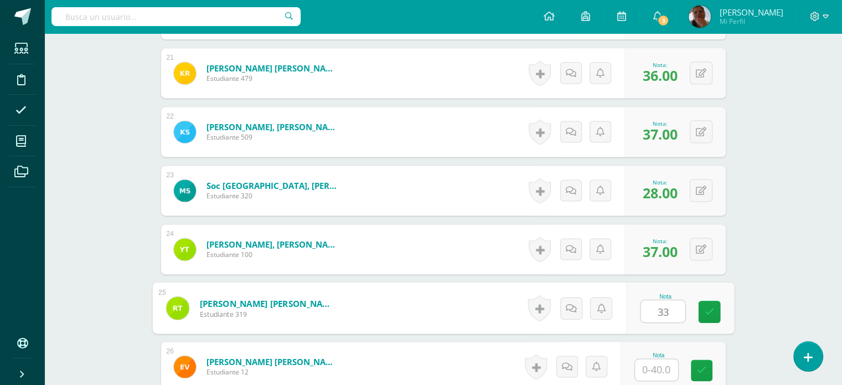
type input "33"
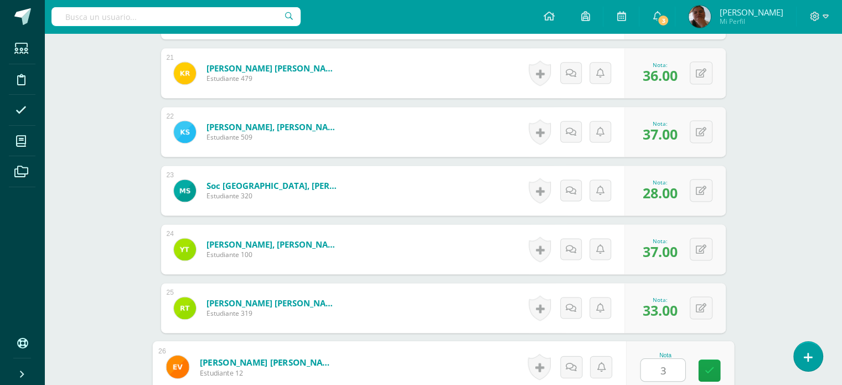
type input "34"
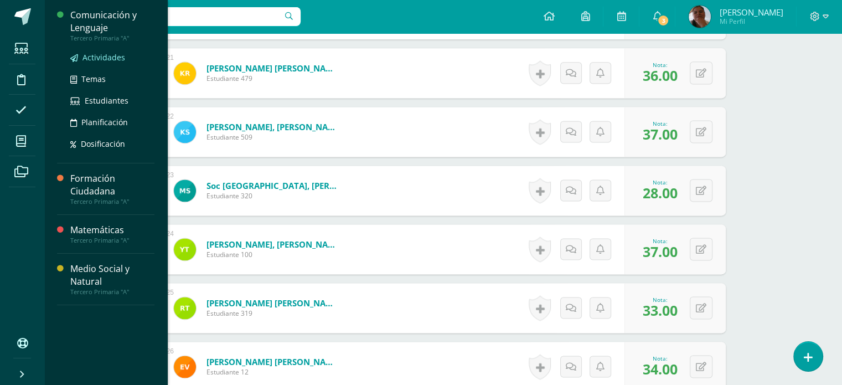
click at [101, 59] on span "Actividades" at bounding box center [104, 57] width 43 height 11
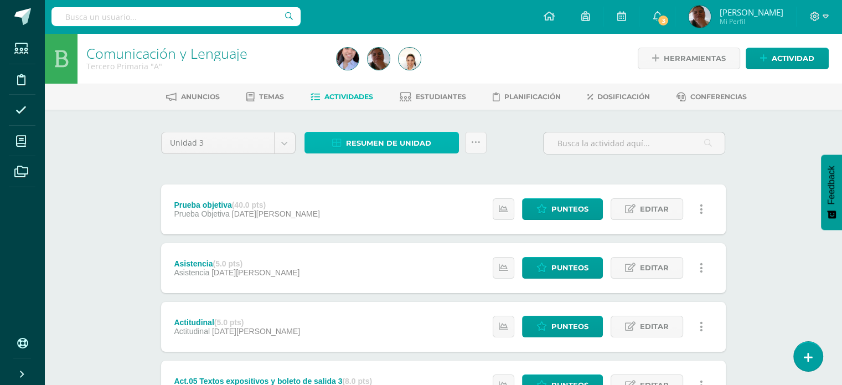
click at [377, 139] on span "Resumen de unidad" at bounding box center [388, 143] width 85 height 20
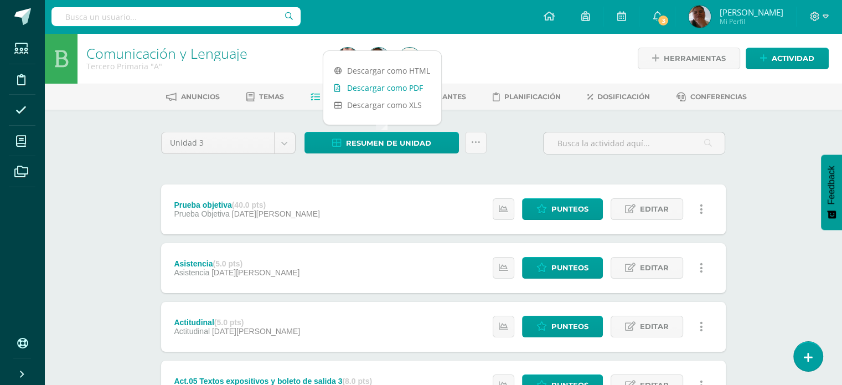
click at [384, 83] on link "Descargar como PDF" at bounding box center [382, 87] width 118 height 17
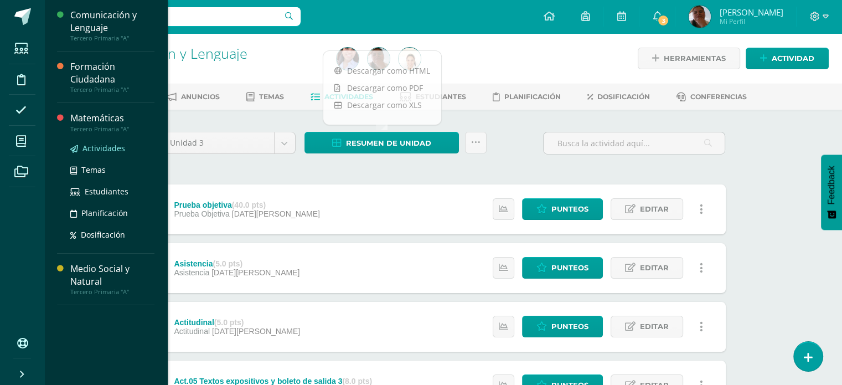
click at [86, 144] on span "Actividades" at bounding box center [104, 148] width 43 height 11
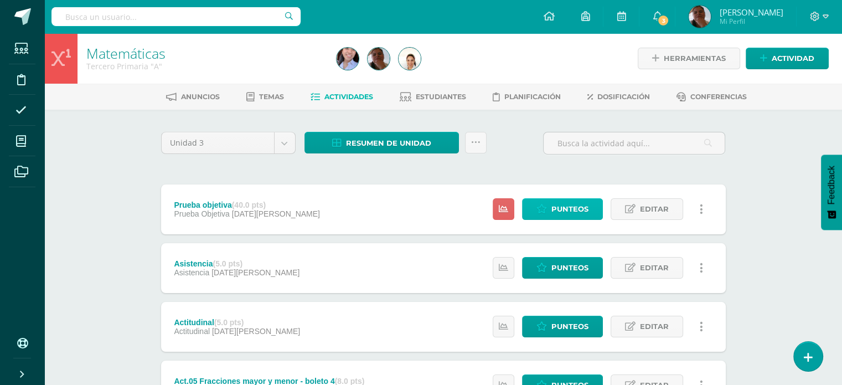
click at [581, 204] on span "Punteos" at bounding box center [569, 209] width 37 height 20
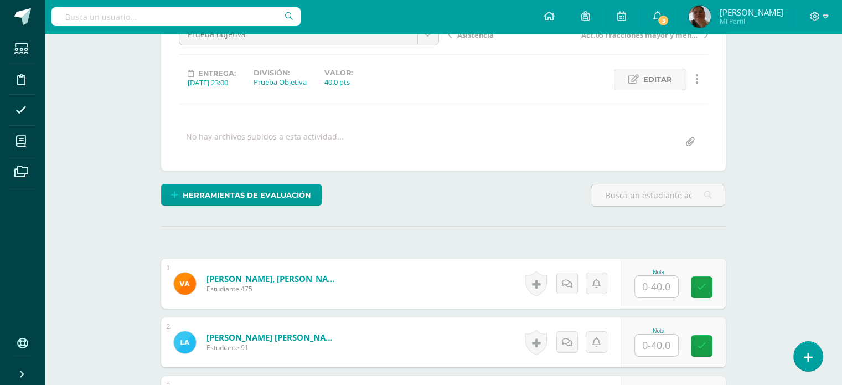
scroll to position [127, 0]
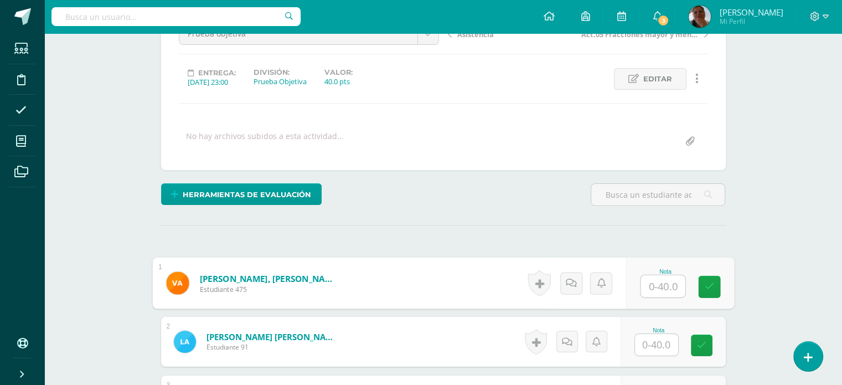
click at [655, 275] on input "text" at bounding box center [663, 286] width 44 height 22
type input "37"
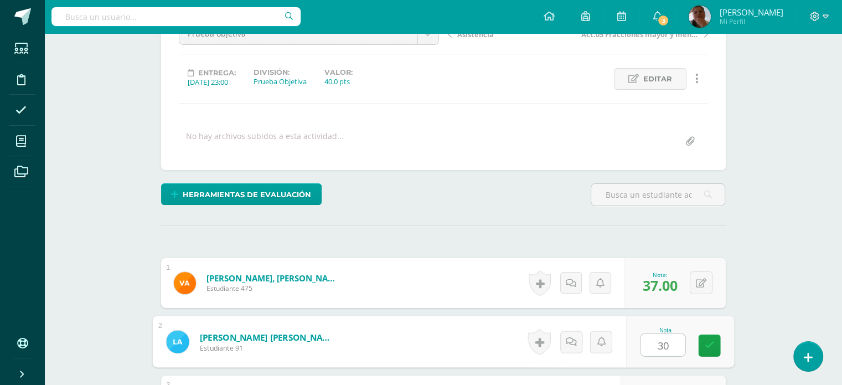
type input "30"
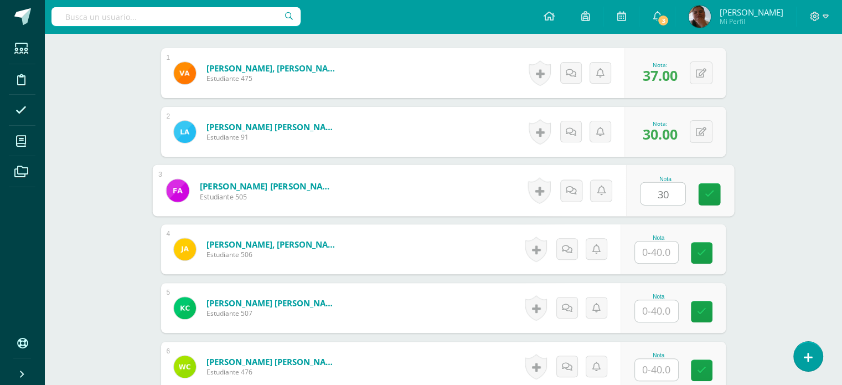
type input "30"
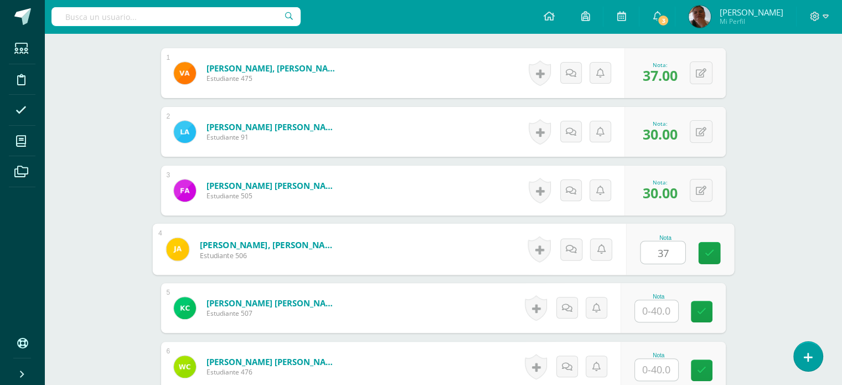
type input "37"
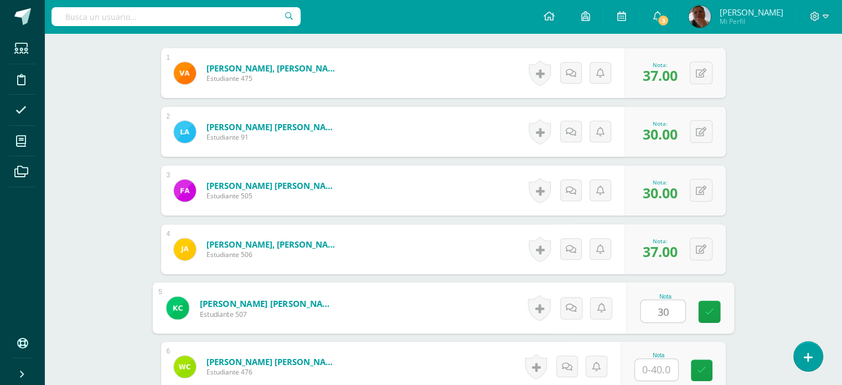
type input "30"
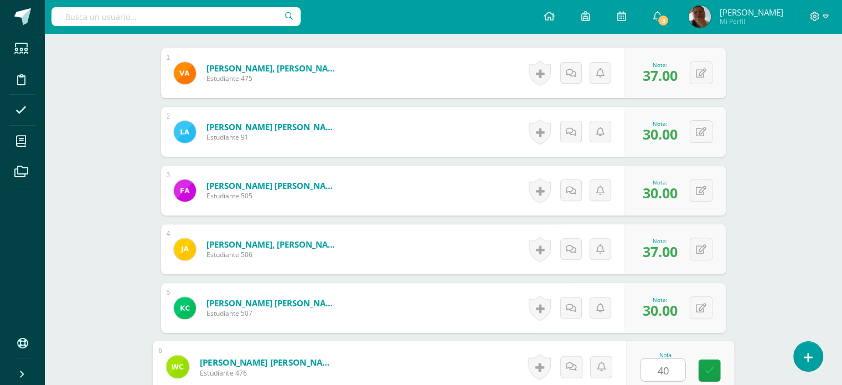
type input "40"
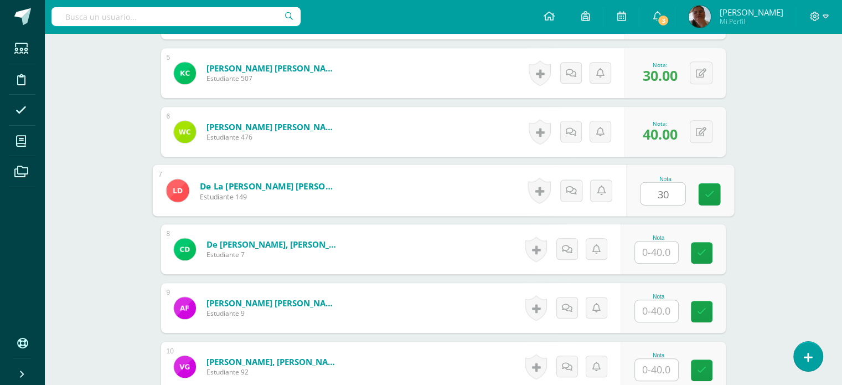
type input "30"
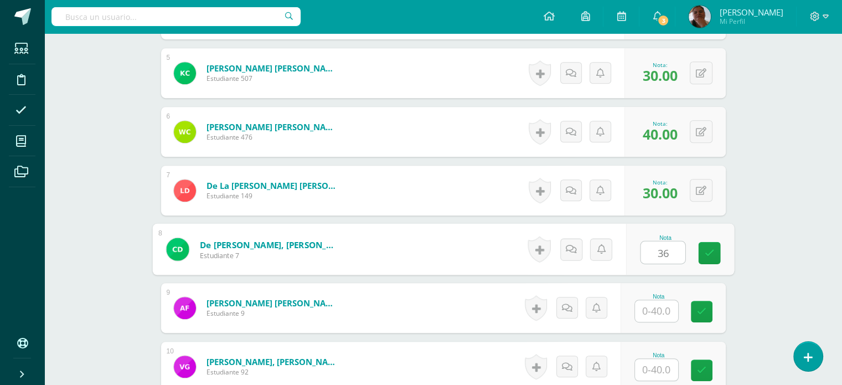
type input "36"
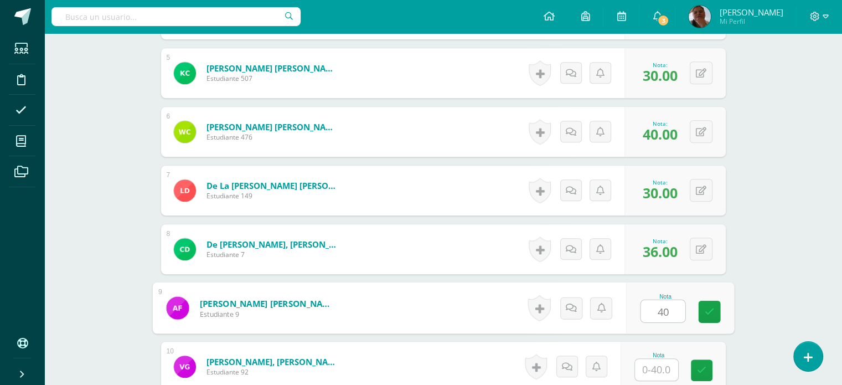
type input "40"
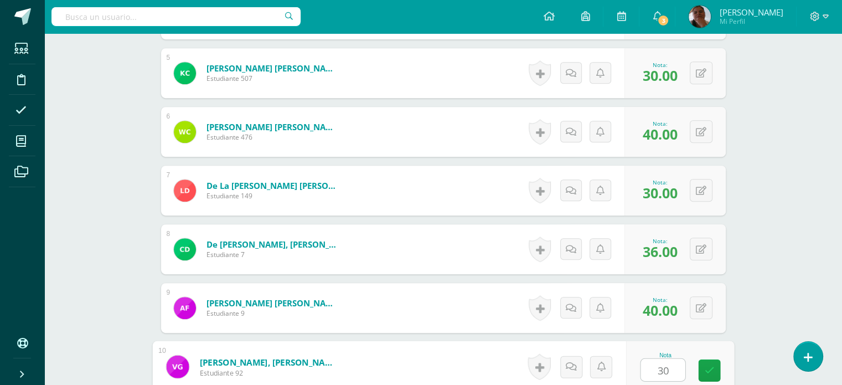
type input "30"
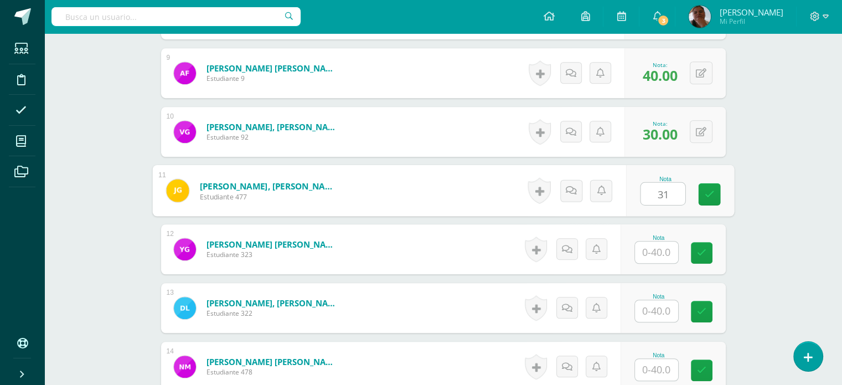
type input "31"
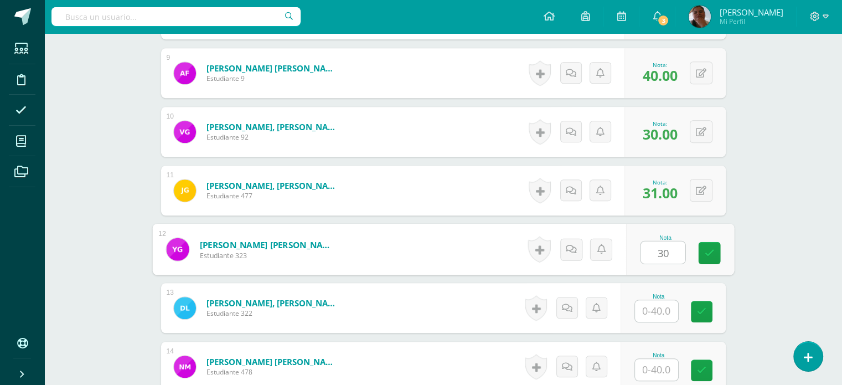
type input "30"
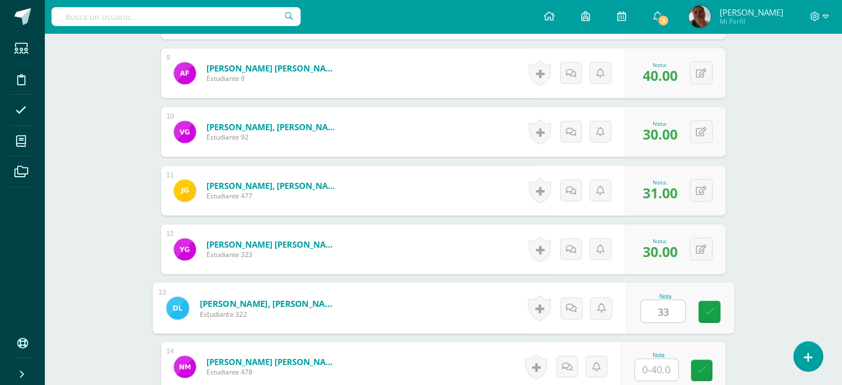
type input "33"
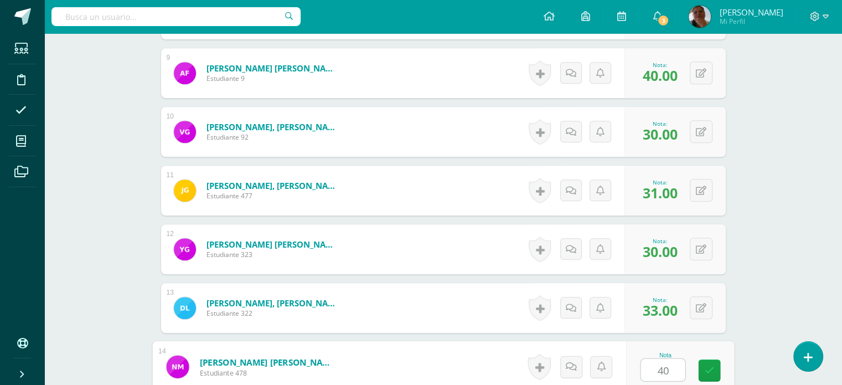
type input "40"
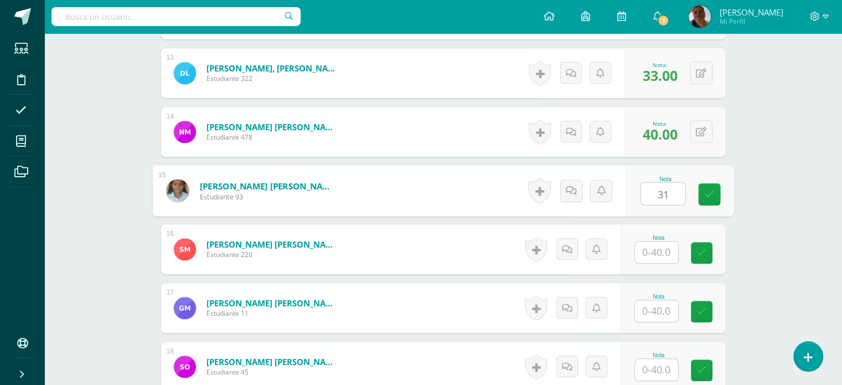
type input "31"
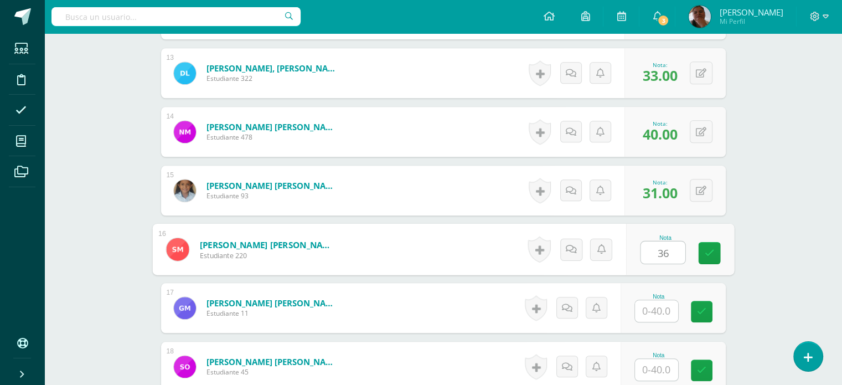
type input "36"
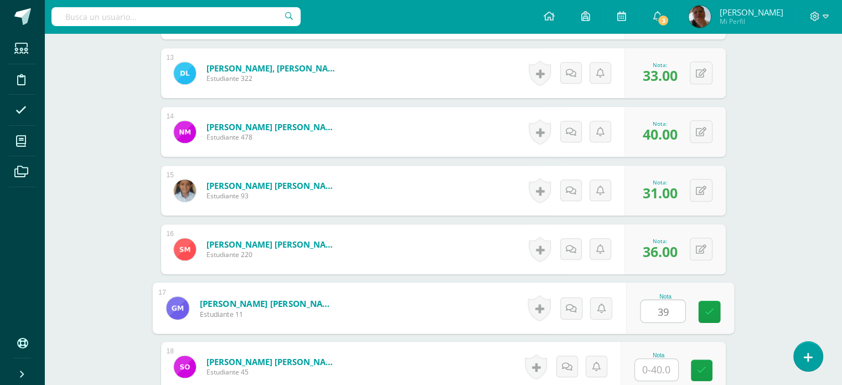
type input "39"
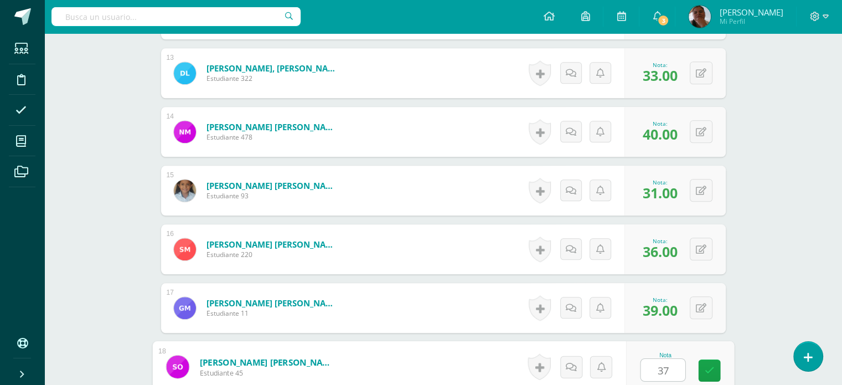
type input "37"
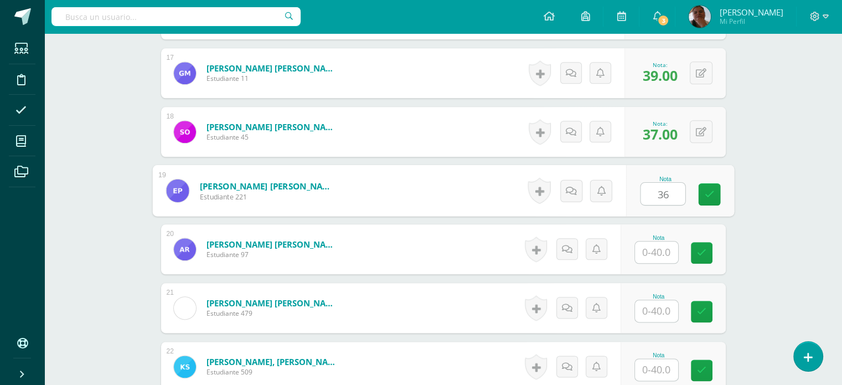
type input "36"
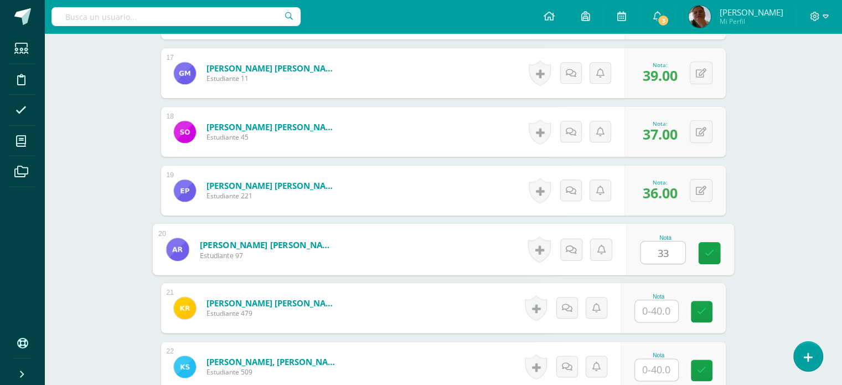
type input "33"
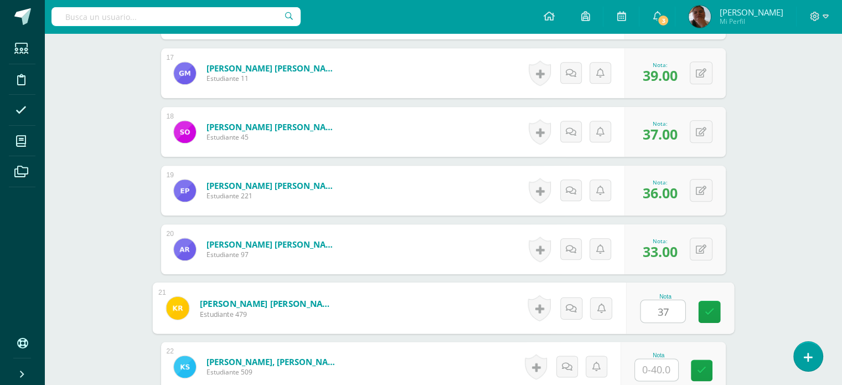
type input "37"
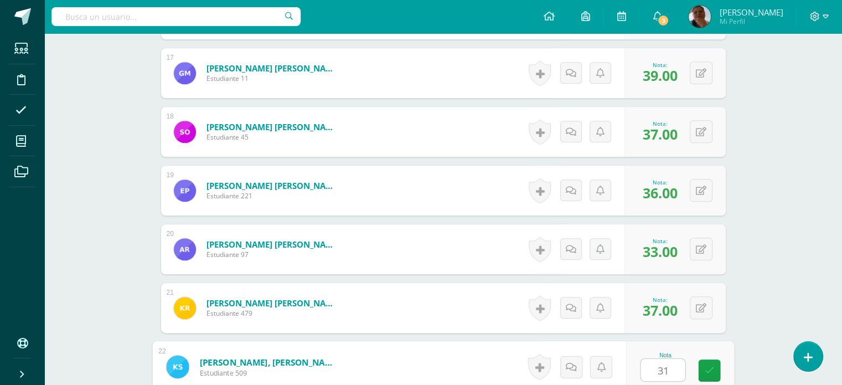
type input "31"
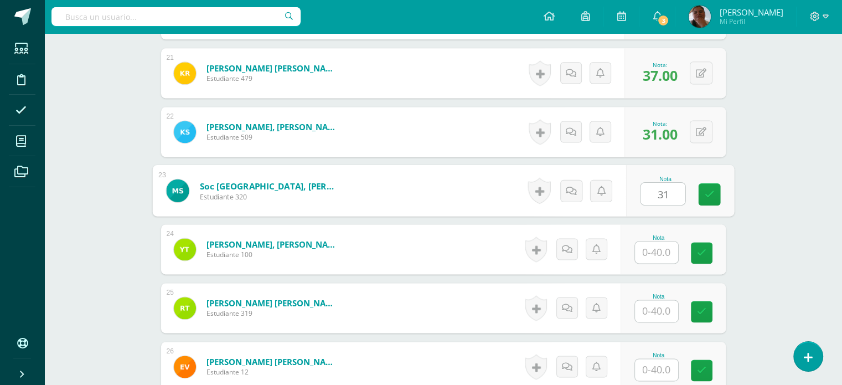
type input "31"
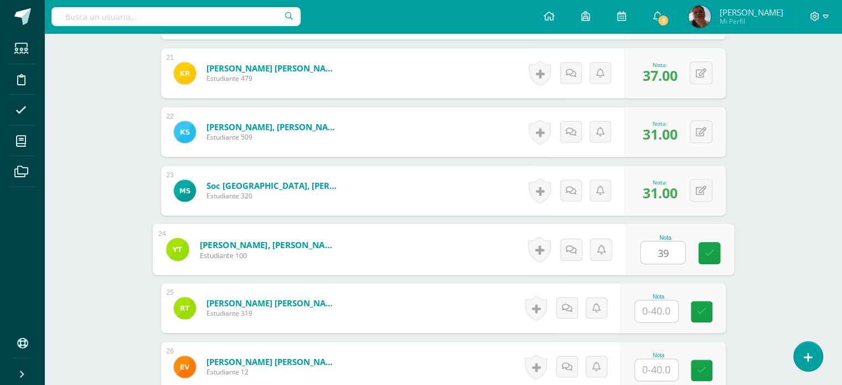
type input "39"
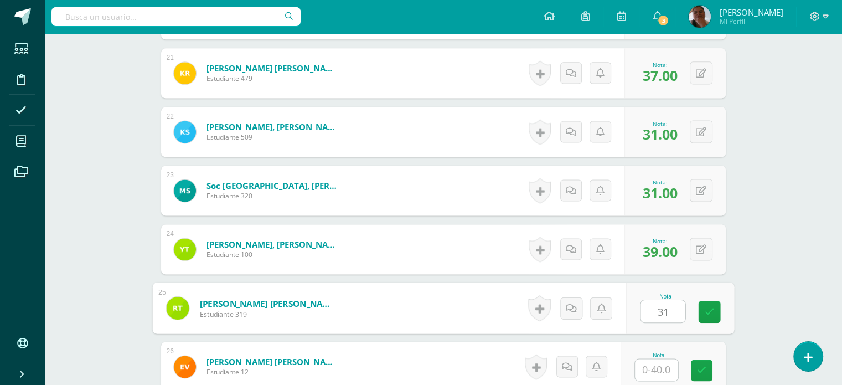
type input "31"
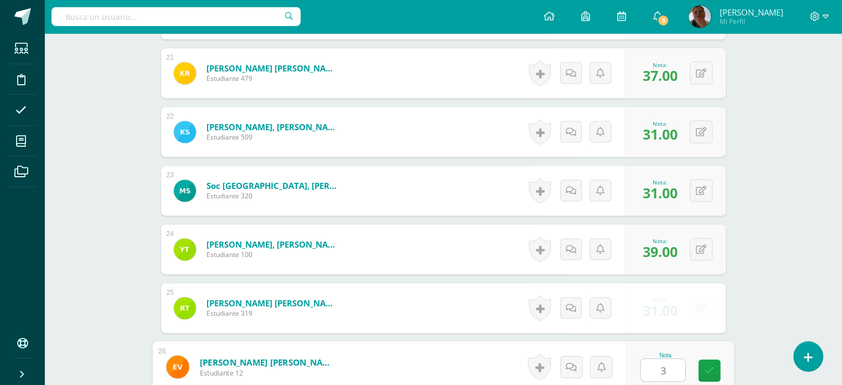
type input "30"
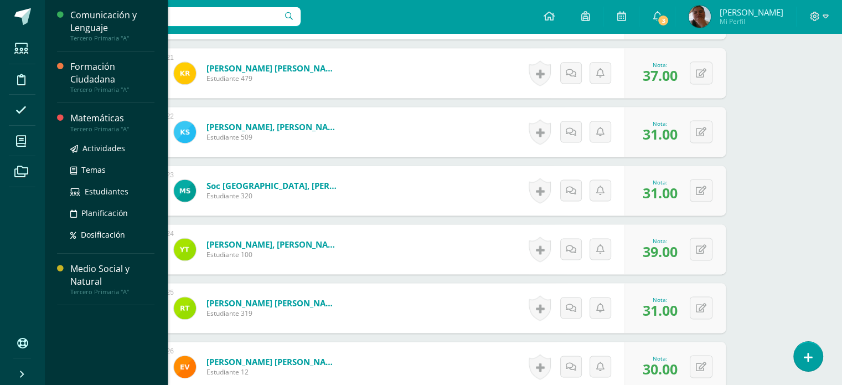
click at [88, 123] on div "Matemáticas" at bounding box center [112, 118] width 84 height 13
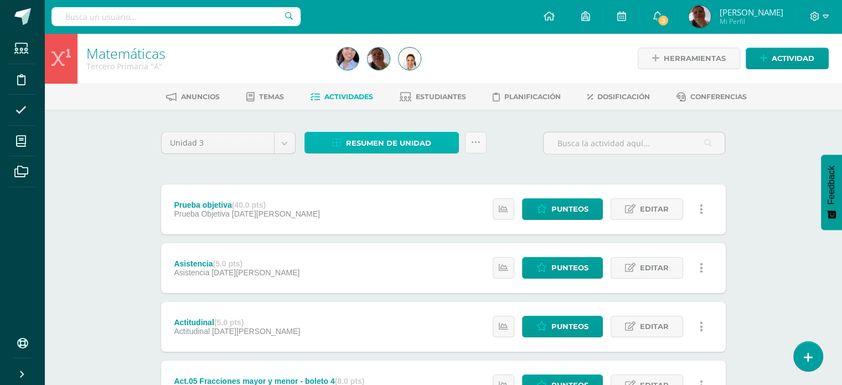
click at [380, 135] on span "Resumen de unidad" at bounding box center [388, 143] width 85 height 20
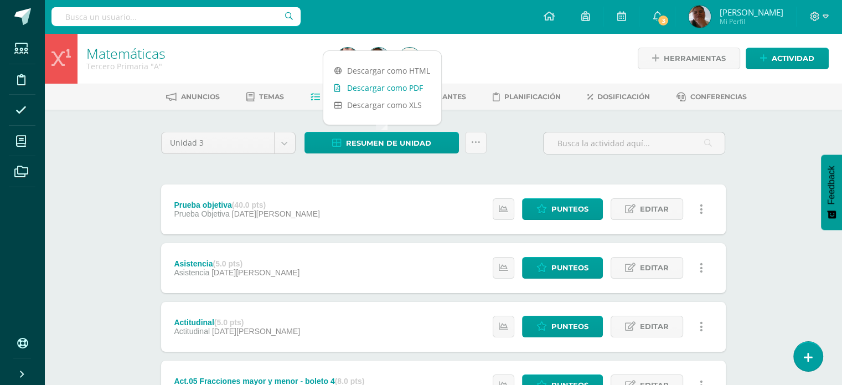
click at [404, 85] on link "Descargar como PDF" at bounding box center [382, 87] width 118 height 17
